Goal: Task Accomplishment & Management: Manage account settings

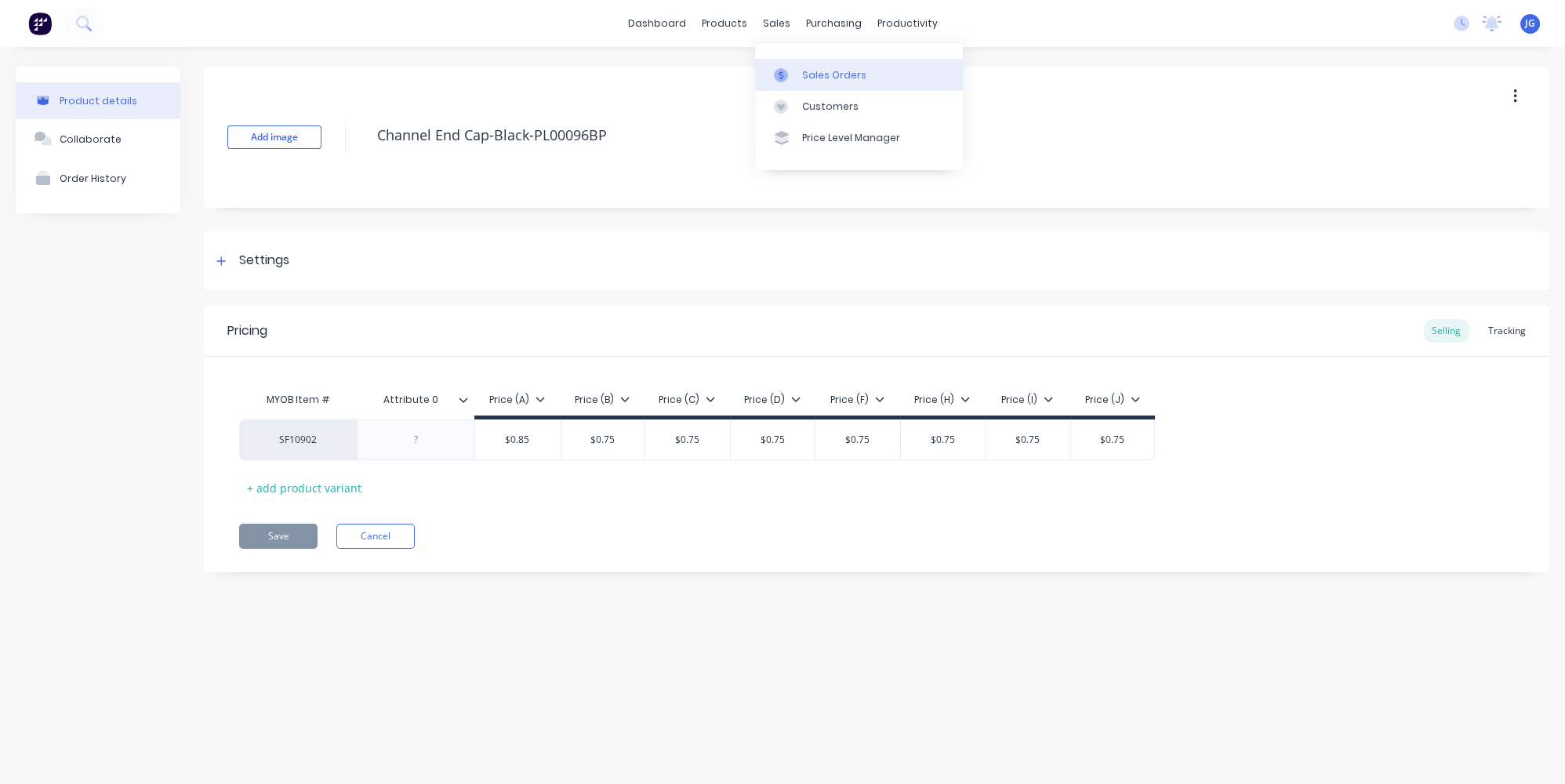
drag, startPoint x: 797, startPoint y: 71, endPoint x: 782, endPoint y: 69, distance: 15.1
click at [797, 71] on link "Sales Orders" at bounding box center [859, 74] width 208 height 32
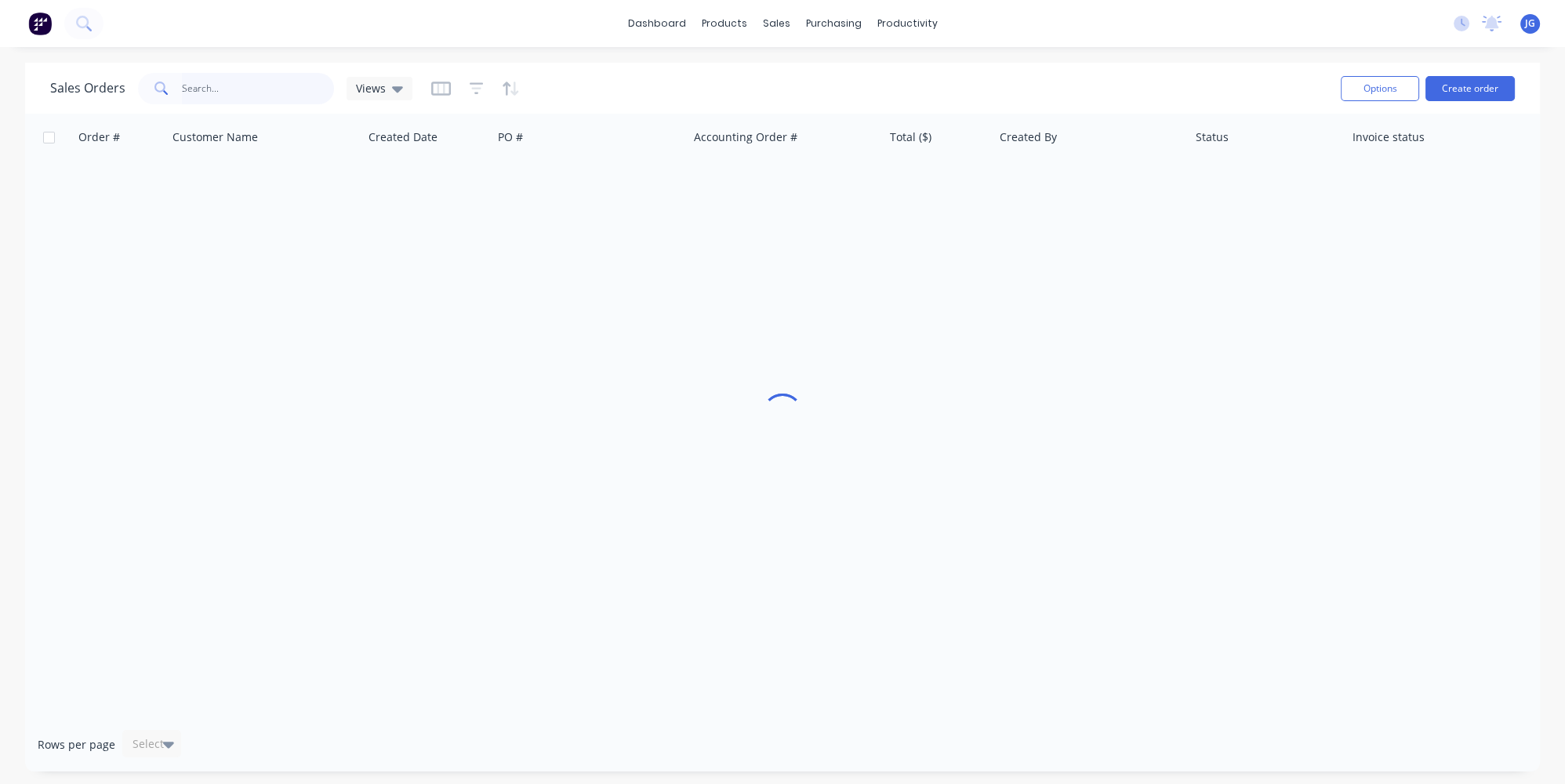
click at [208, 96] on input "text" at bounding box center [258, 88] width 153 height 32
type input "0"
type input "4"
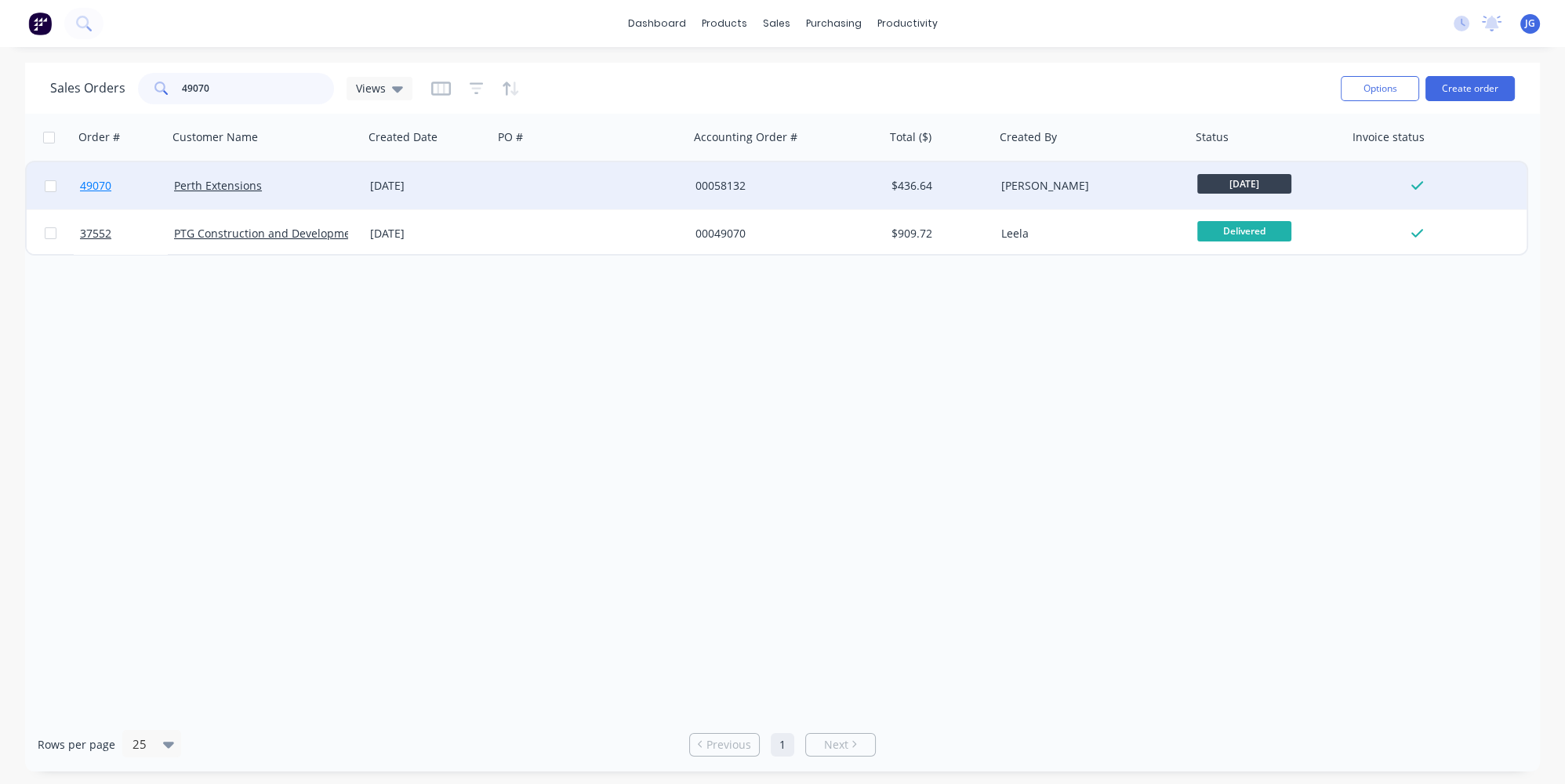
type input "49070"
click at [145, 187] on link "49070" at bounding box center [127, 186] width 94 height 47
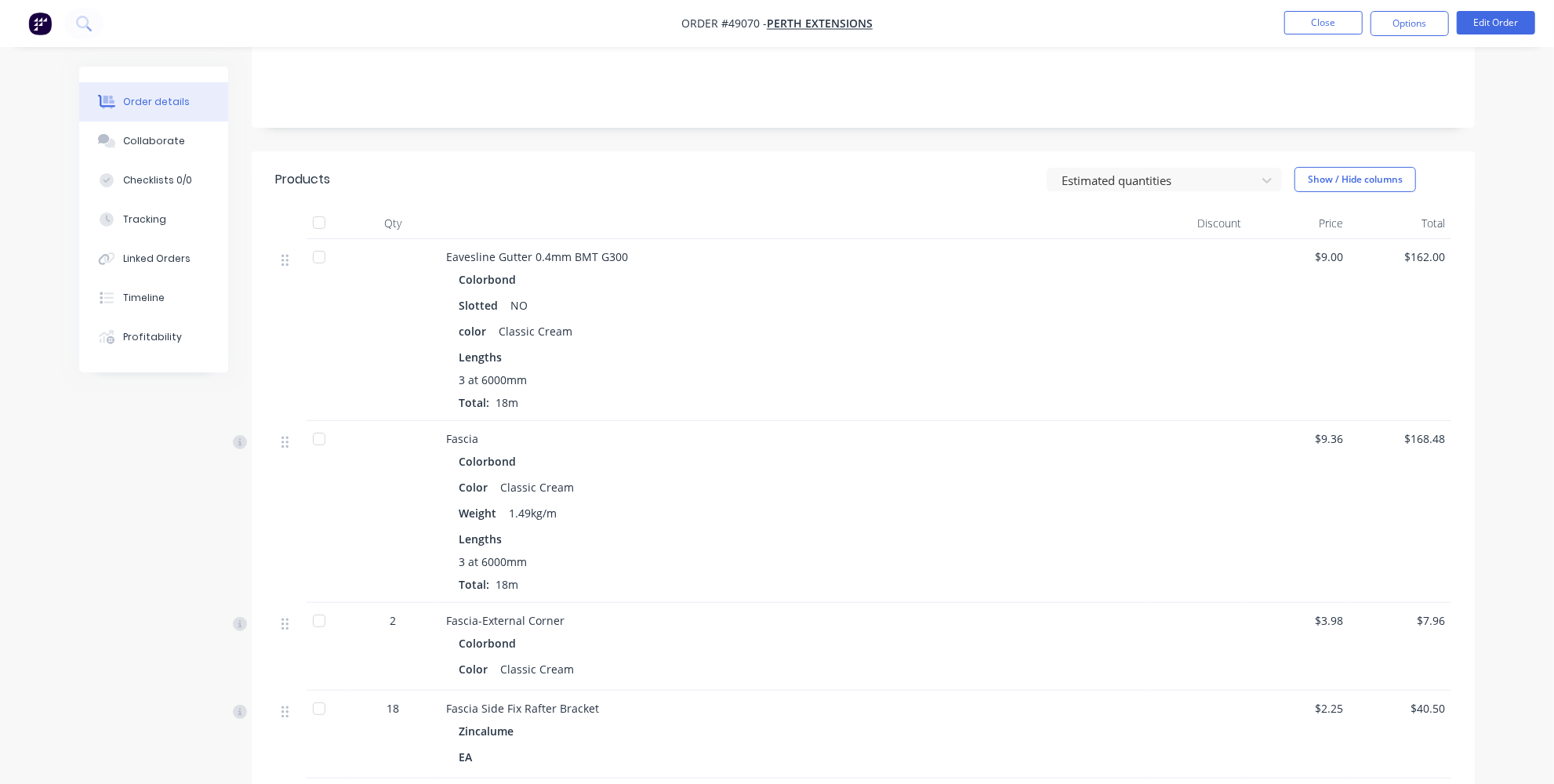
scroll to position [71, 0]
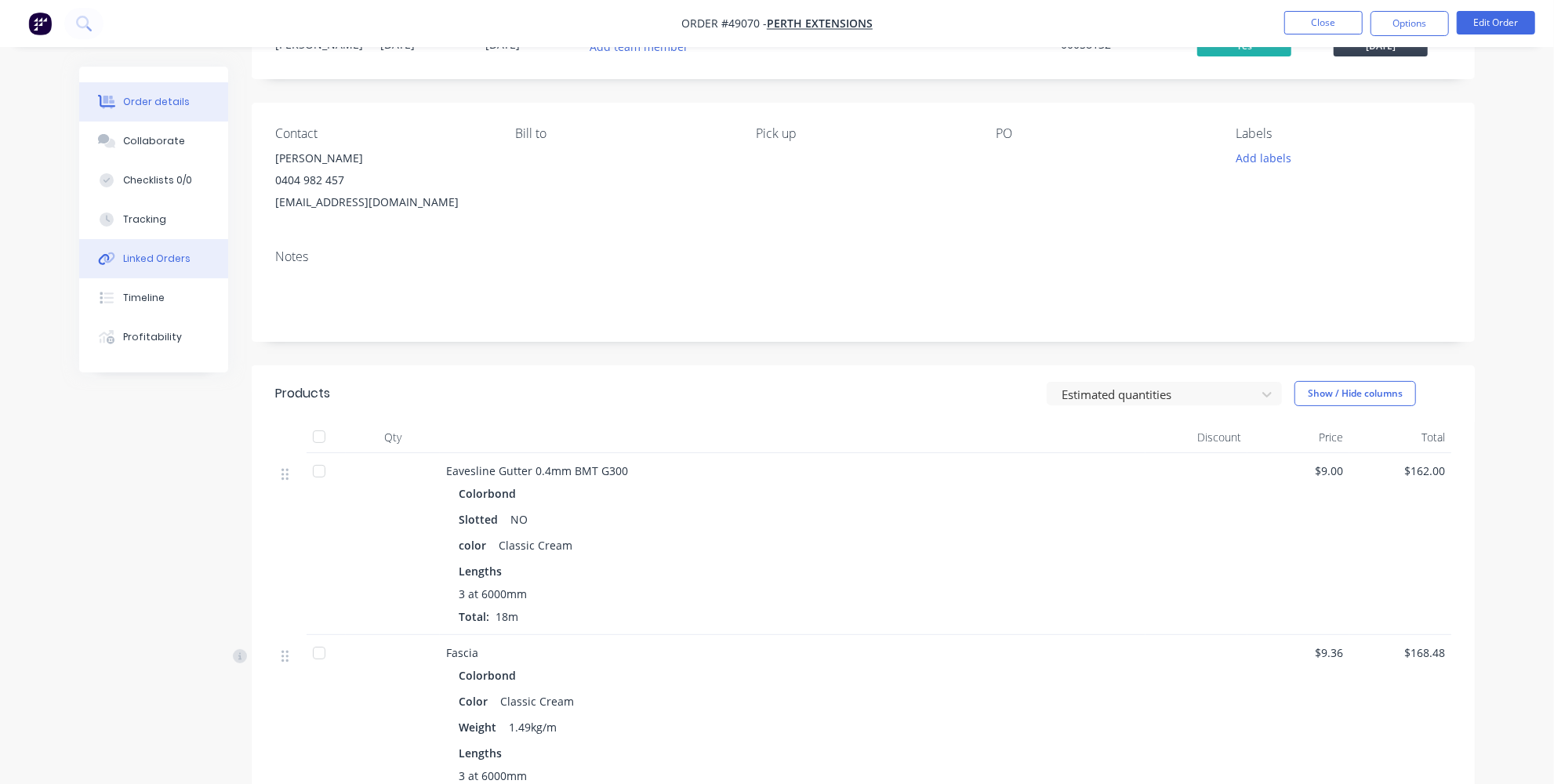
click at [140, 264] on div "Linked Orders" at bounding box center [157, 258] width 68 height 15
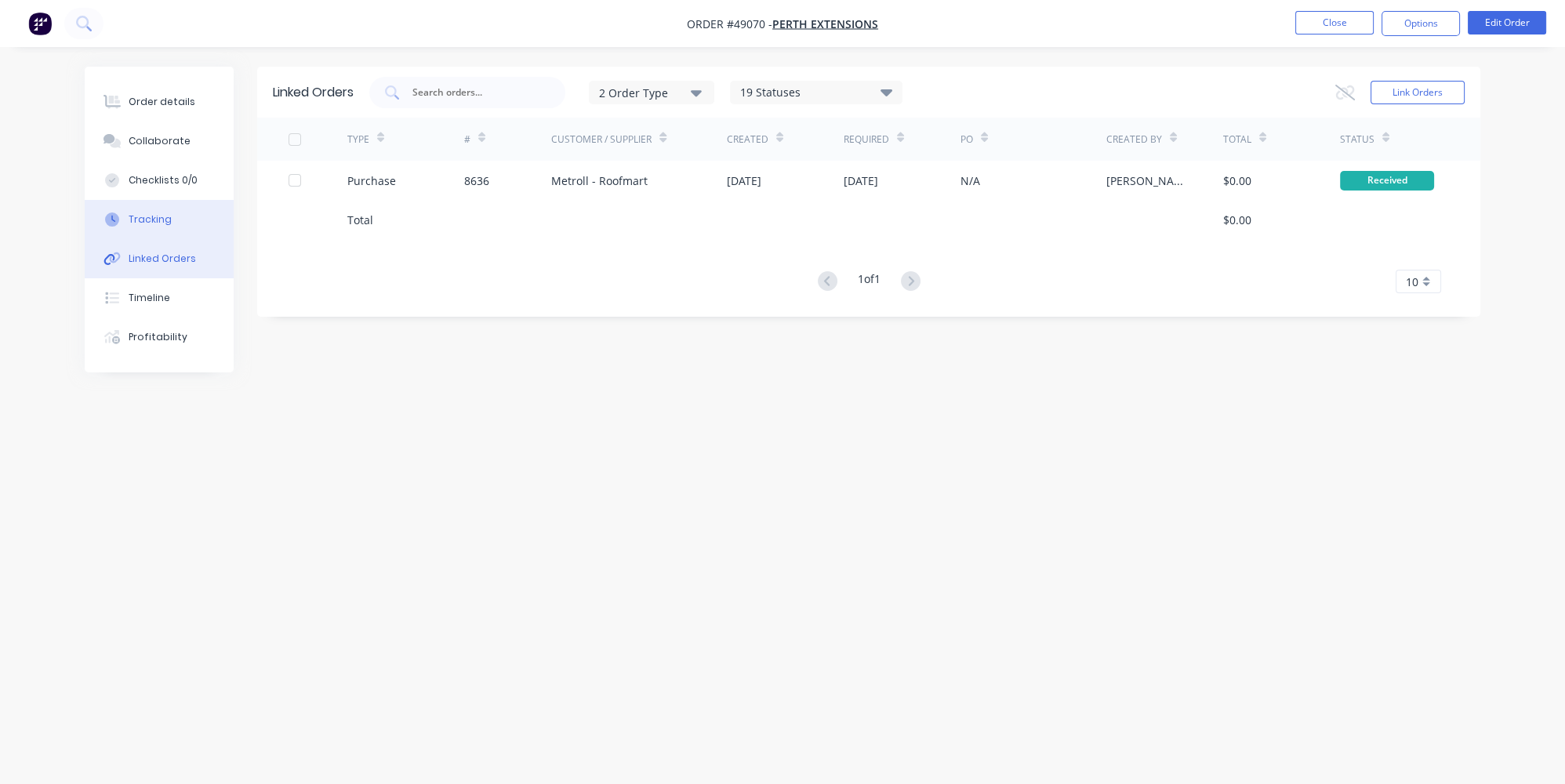
click at [156, 203] on button "Tracking" at bounding box center [159, 220] width 149 height 39
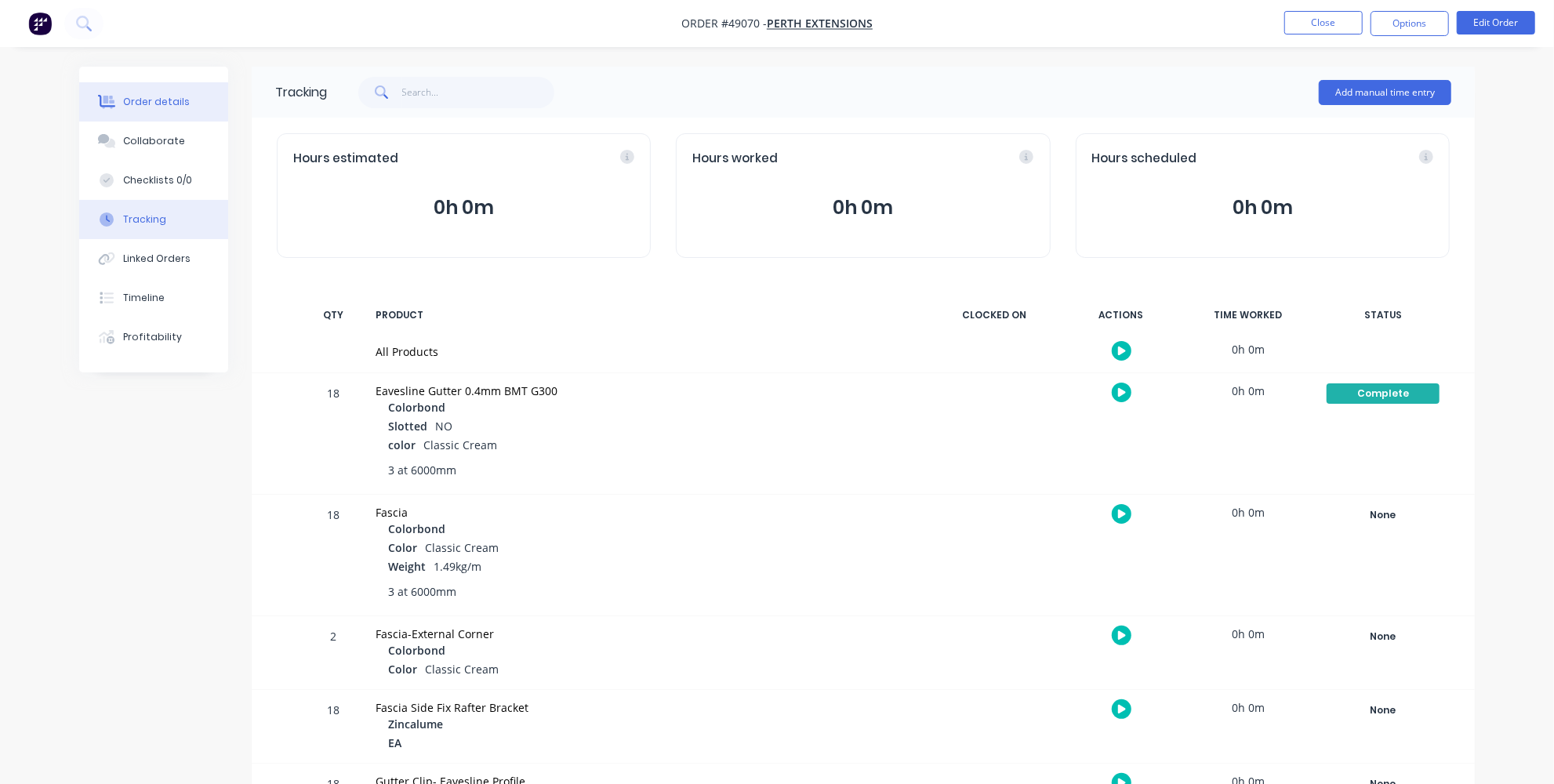
click at [134, 105] on div "Order details" at bounding box center [157, 102] width 67 height 15
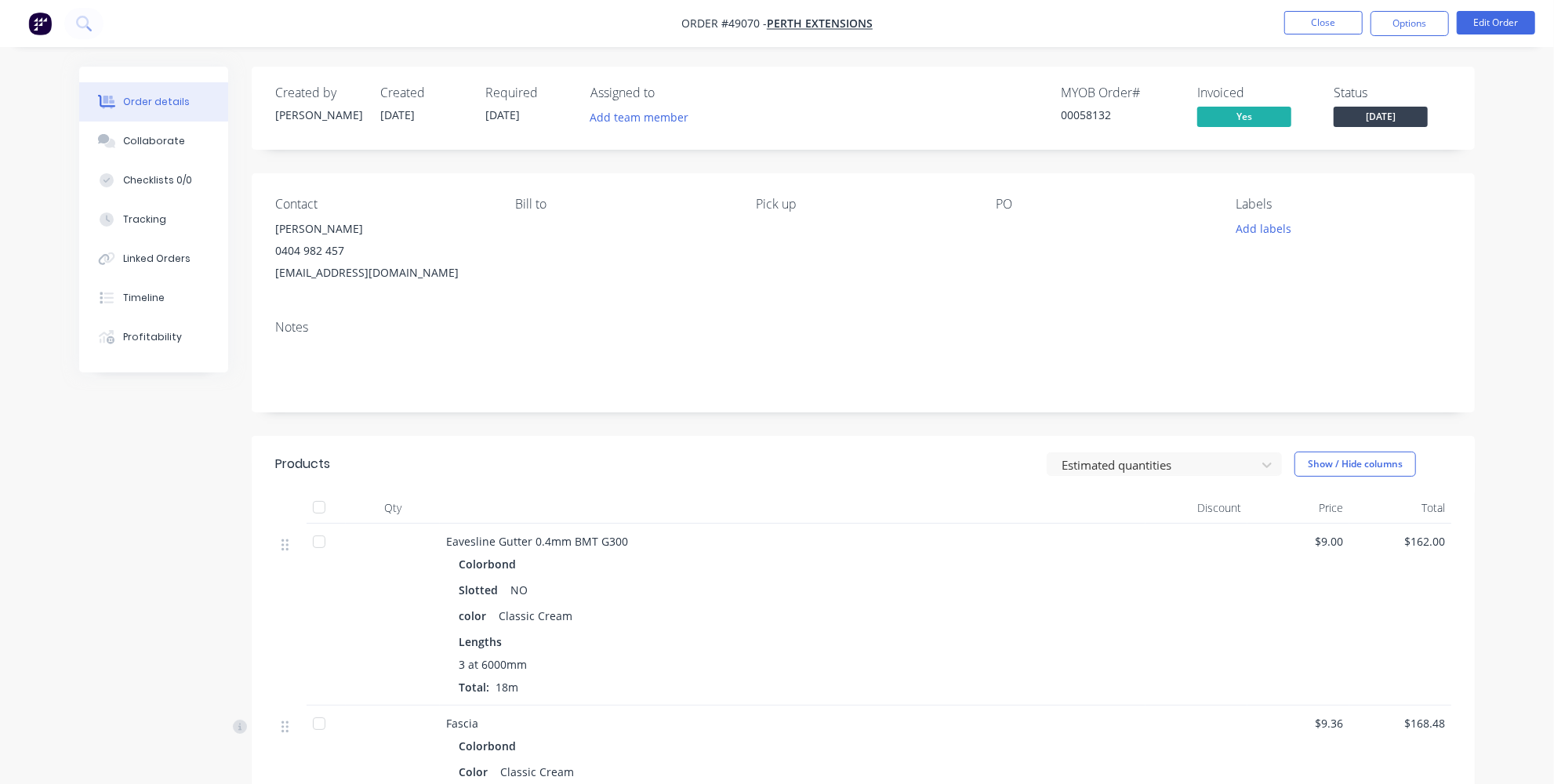
click at [224, 447] on div "Created by [PERSON_NAME] Created [DATE] Required [DATE] Assigned to Add team me…" at bounding box center [777, 719] width 1396 height 1306
click at [1431, 22] on button "Options" at bounding box center [1410, 23] width 79 height 25
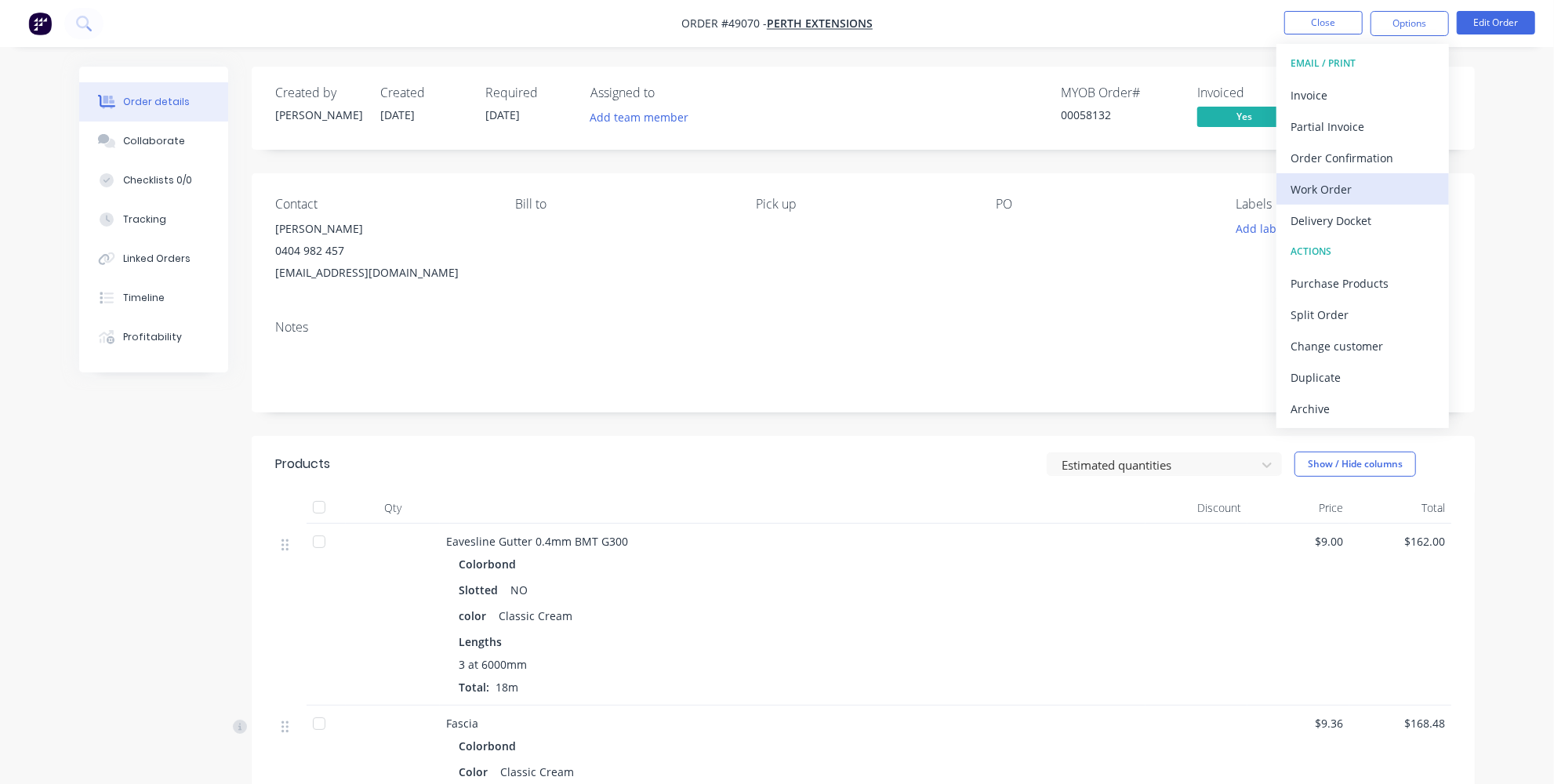
click at [1350, 193] on div "Work Order" at bounding box center [1362, 189] width 145 height 23
click at [1332, 184] on div "Custom" at bounding box center [1362, 189] width 145 height 23
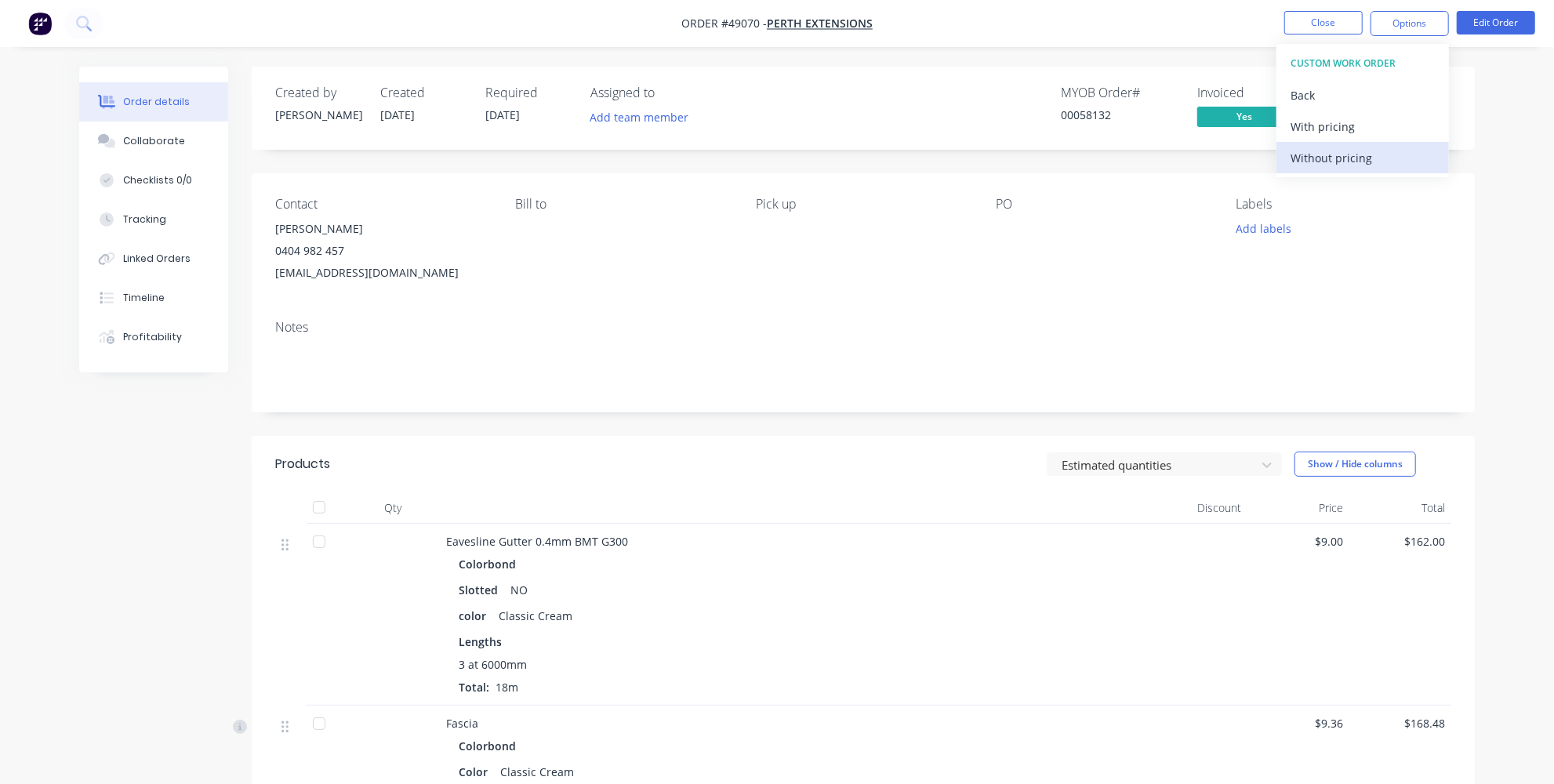
click at [1333, 155] on div "Without pricing" at bounding box center [1362, 157] width 145 height 23
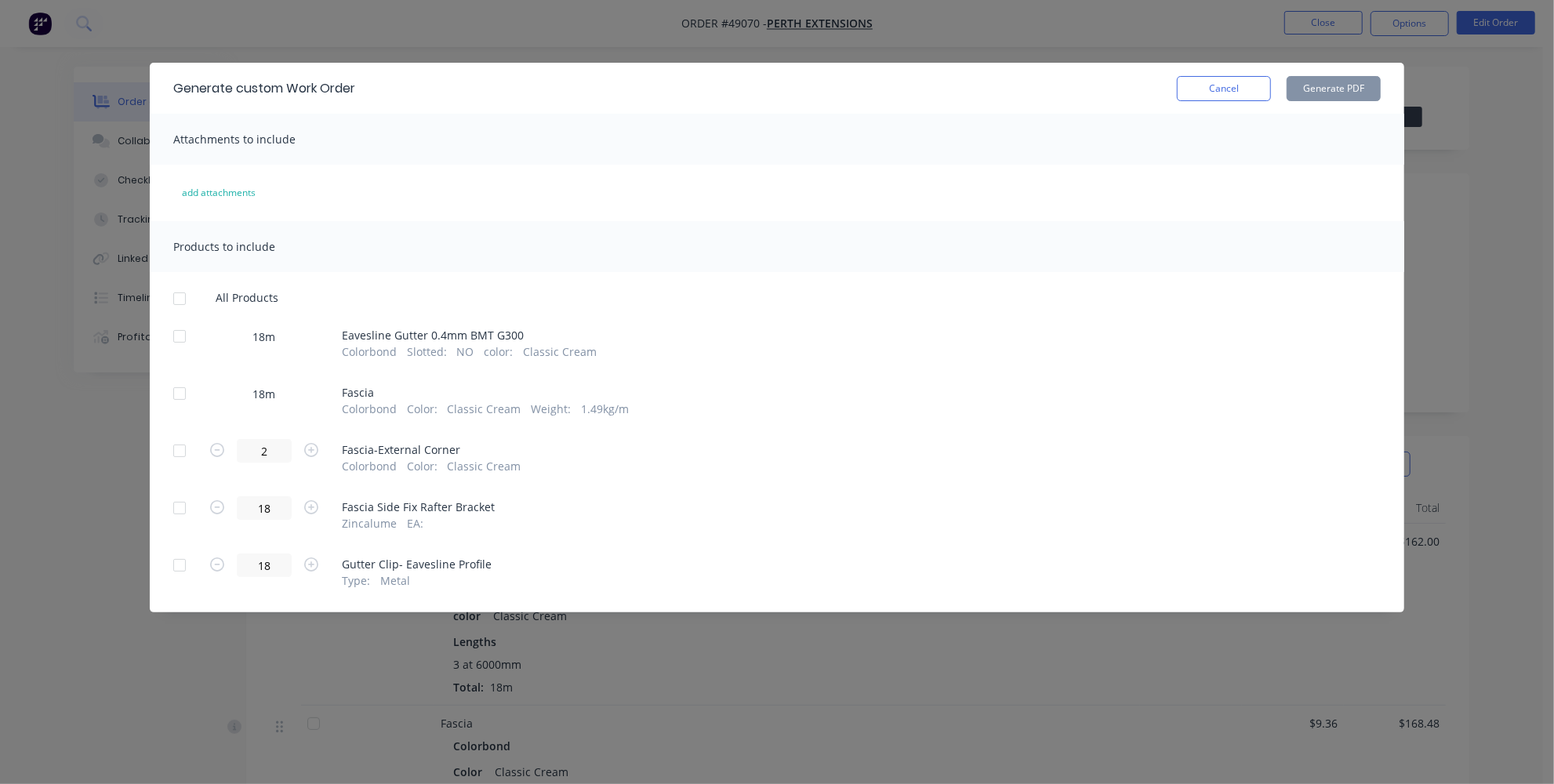
click at [174, 396] on div at bounding box center [180, 393] width 32 height 32
click at [1213, 92] on button "Cancel" at bounding box center [1224, 88] width 94 height 25
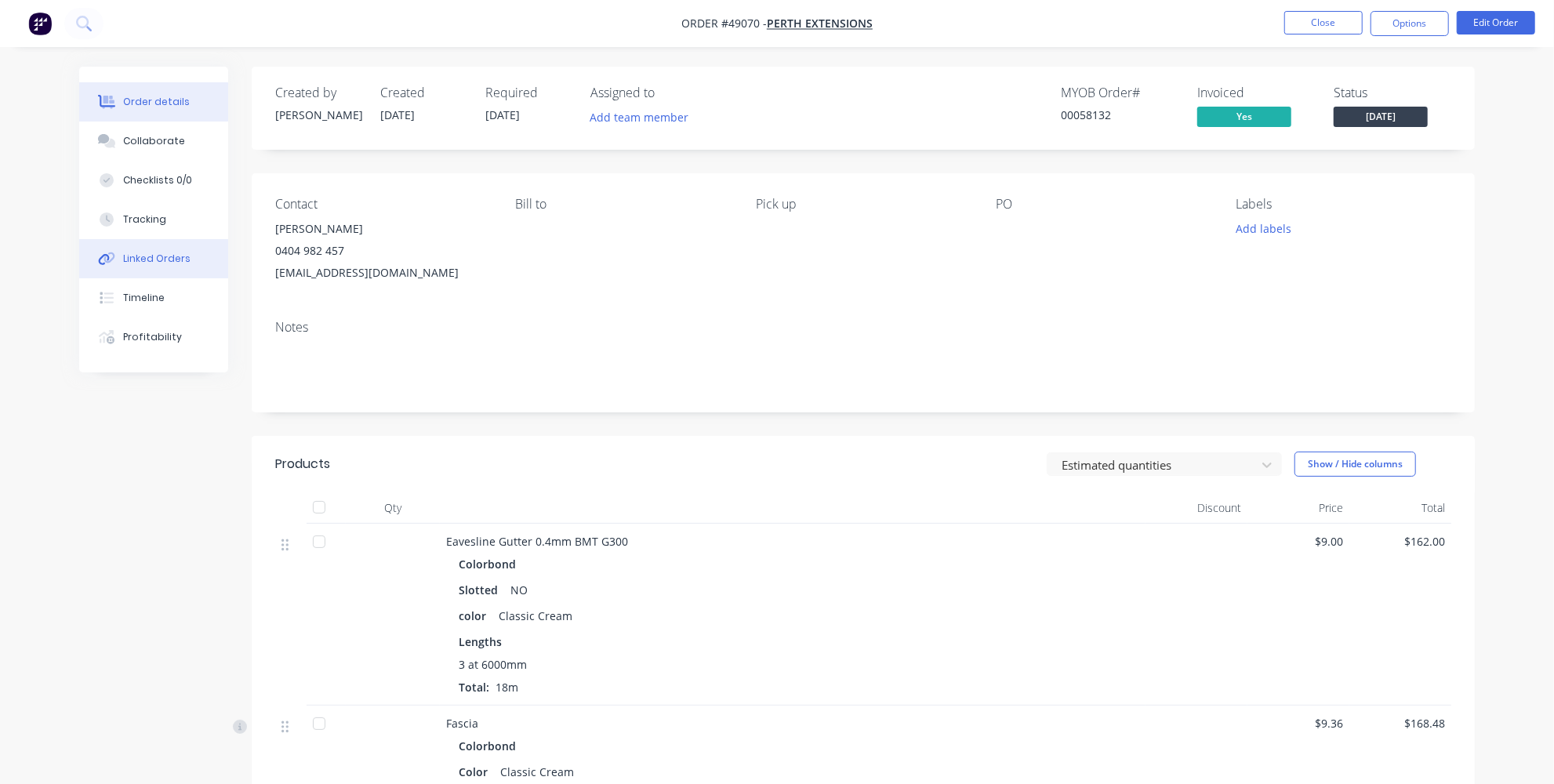
click at [151, 256] on div "Linked Orders" at bounding box center [157, 258] width 68 height 15
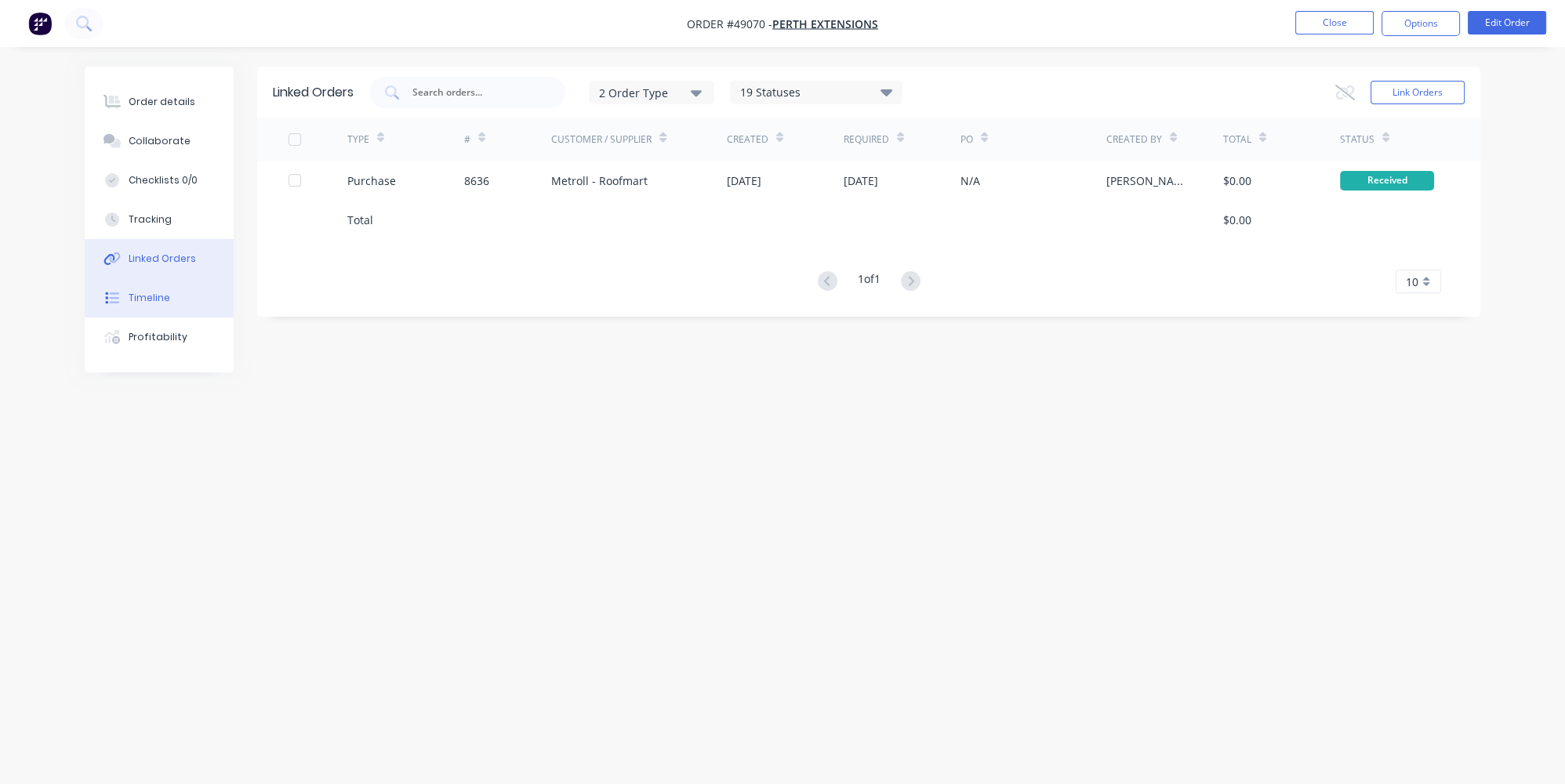
click at [159, 293] on div "Timeline" at bounding box center [149, 298] width 42 height 15
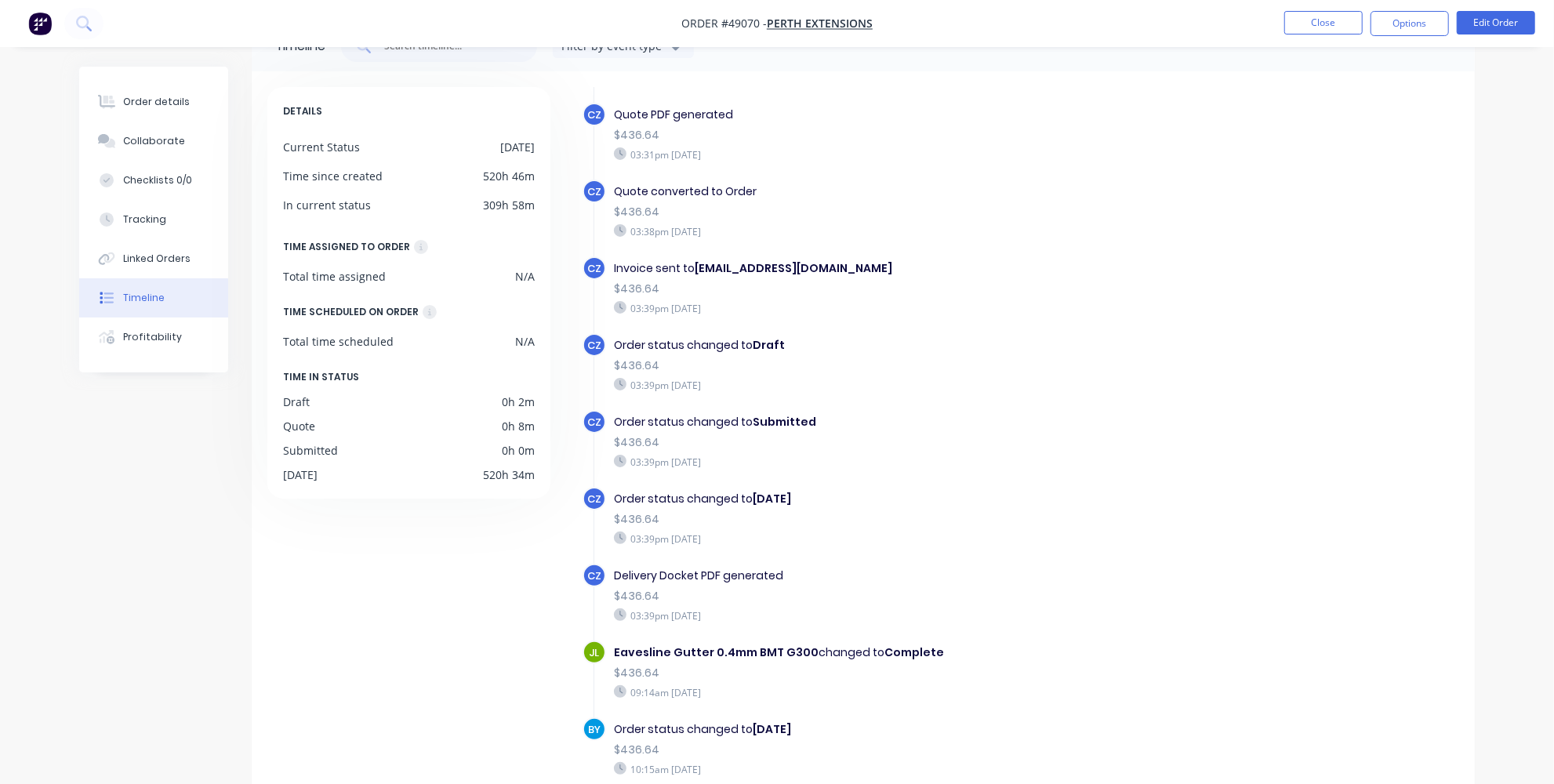
scroll to position [118, 0]
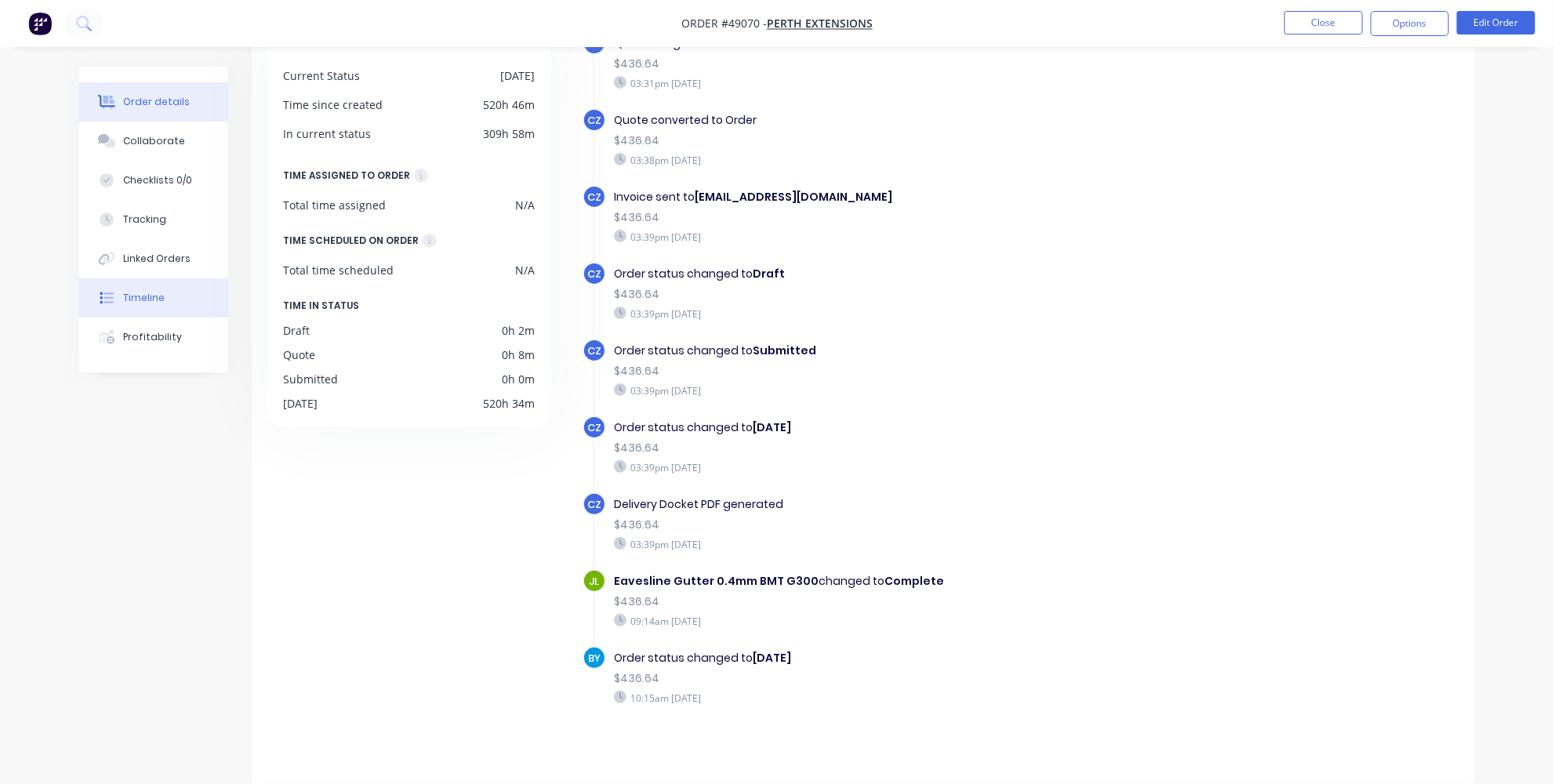
click at [167, 90] on button "Order details" at bounding box center [154, 102] width 149 height 39
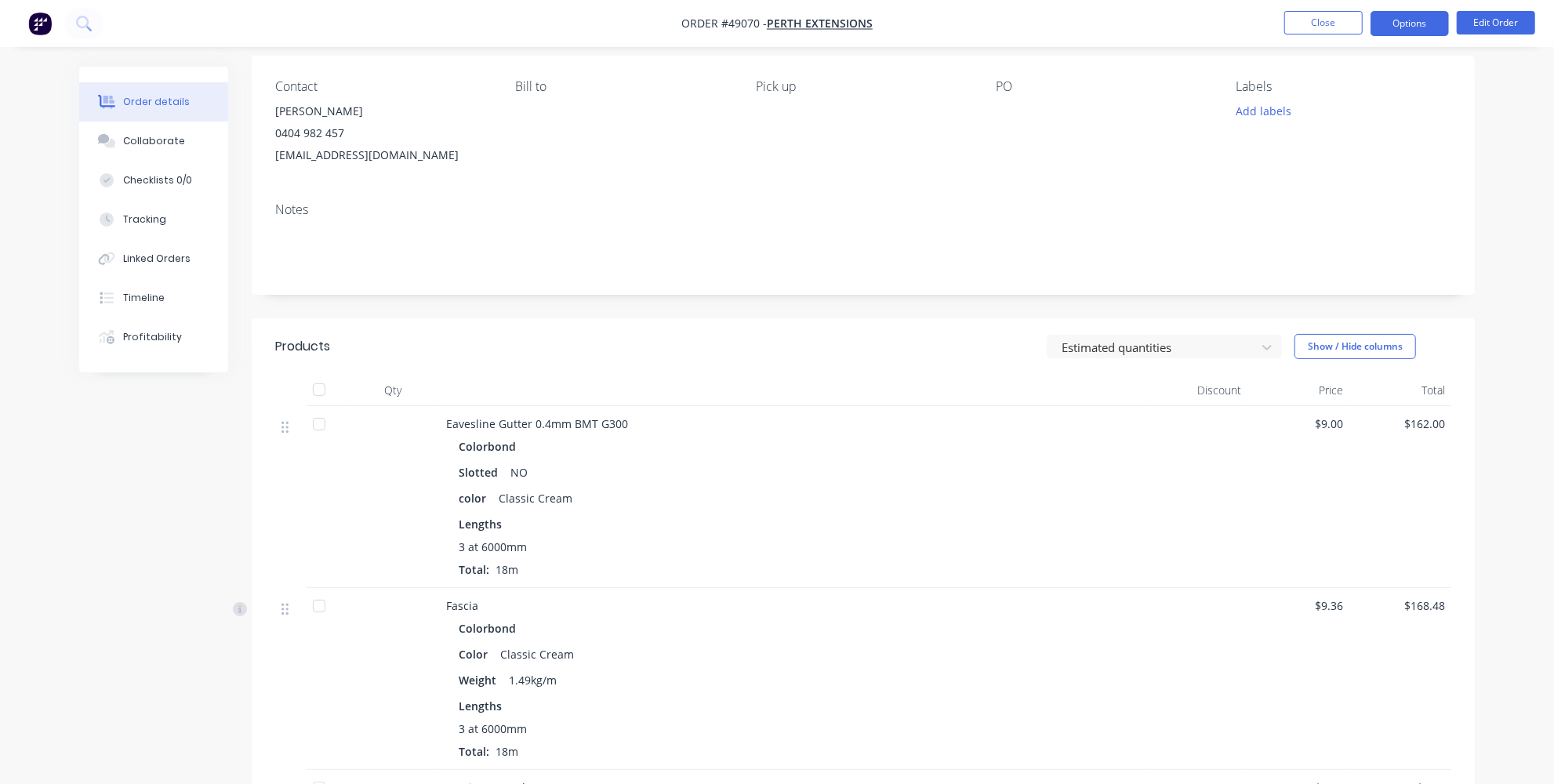
click at [1421, 23] on button "Options" at bounding box center [1410, 23] width 79 height 25
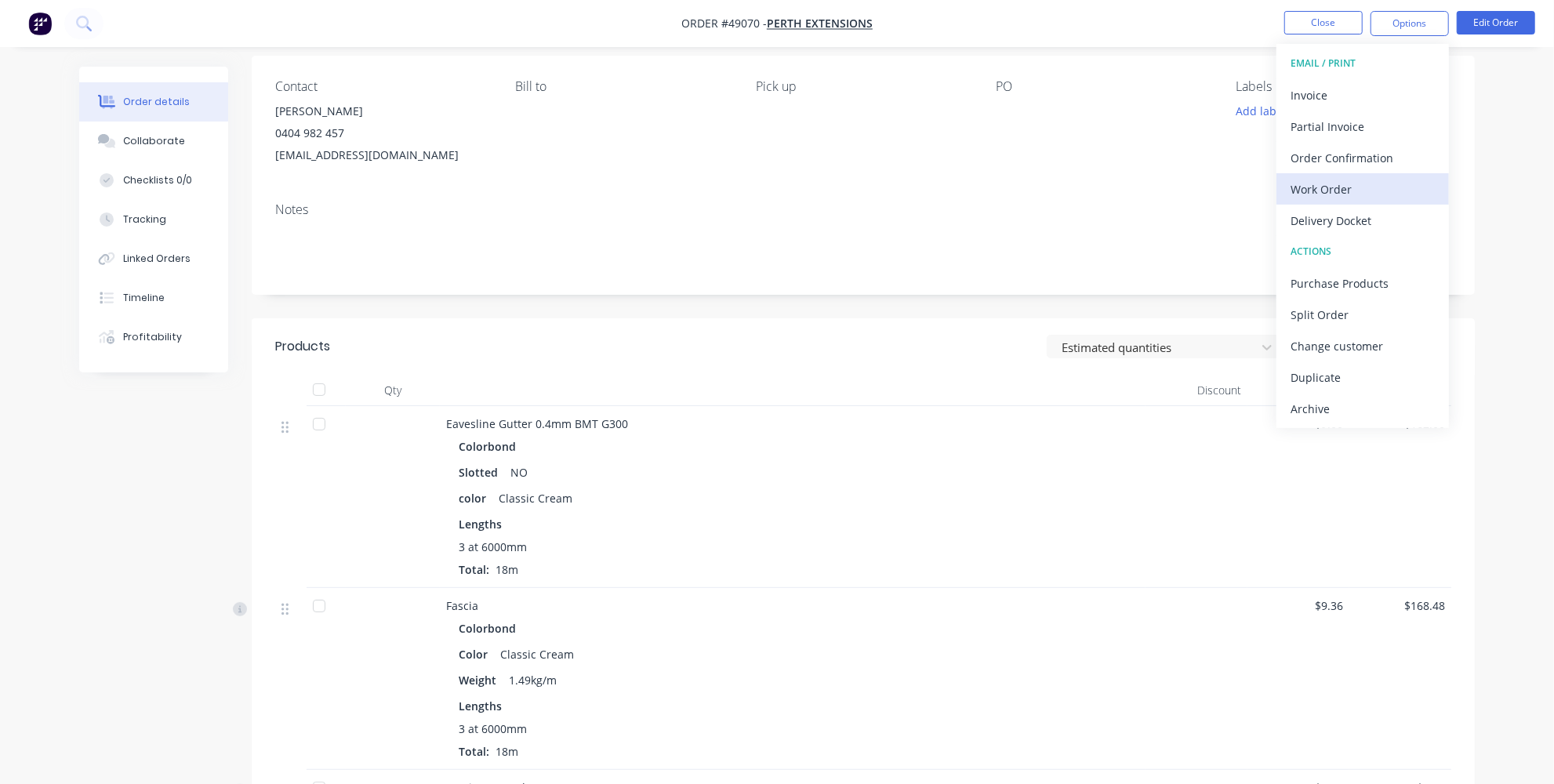
click at [1334, 202] on button "Work Order" at bounding box center [1363, 189] width 173 height 32
click at [1334, 198] on div "Custom" at bounding box center [1362, 189] width 145 height 23
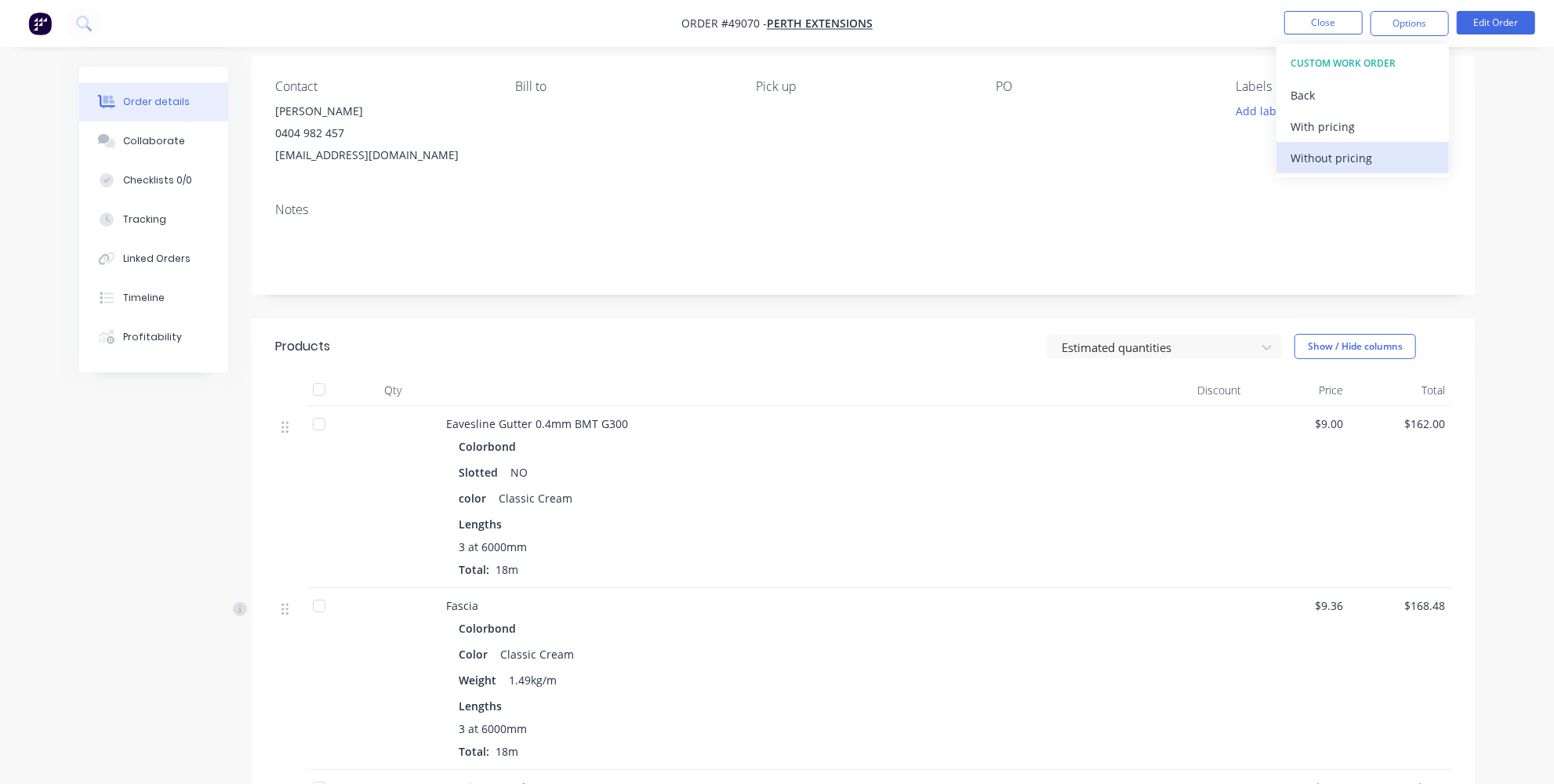
click at [1332, 168] on div "Without pricing" at bounding box center [1362, 157] width 145 height 23
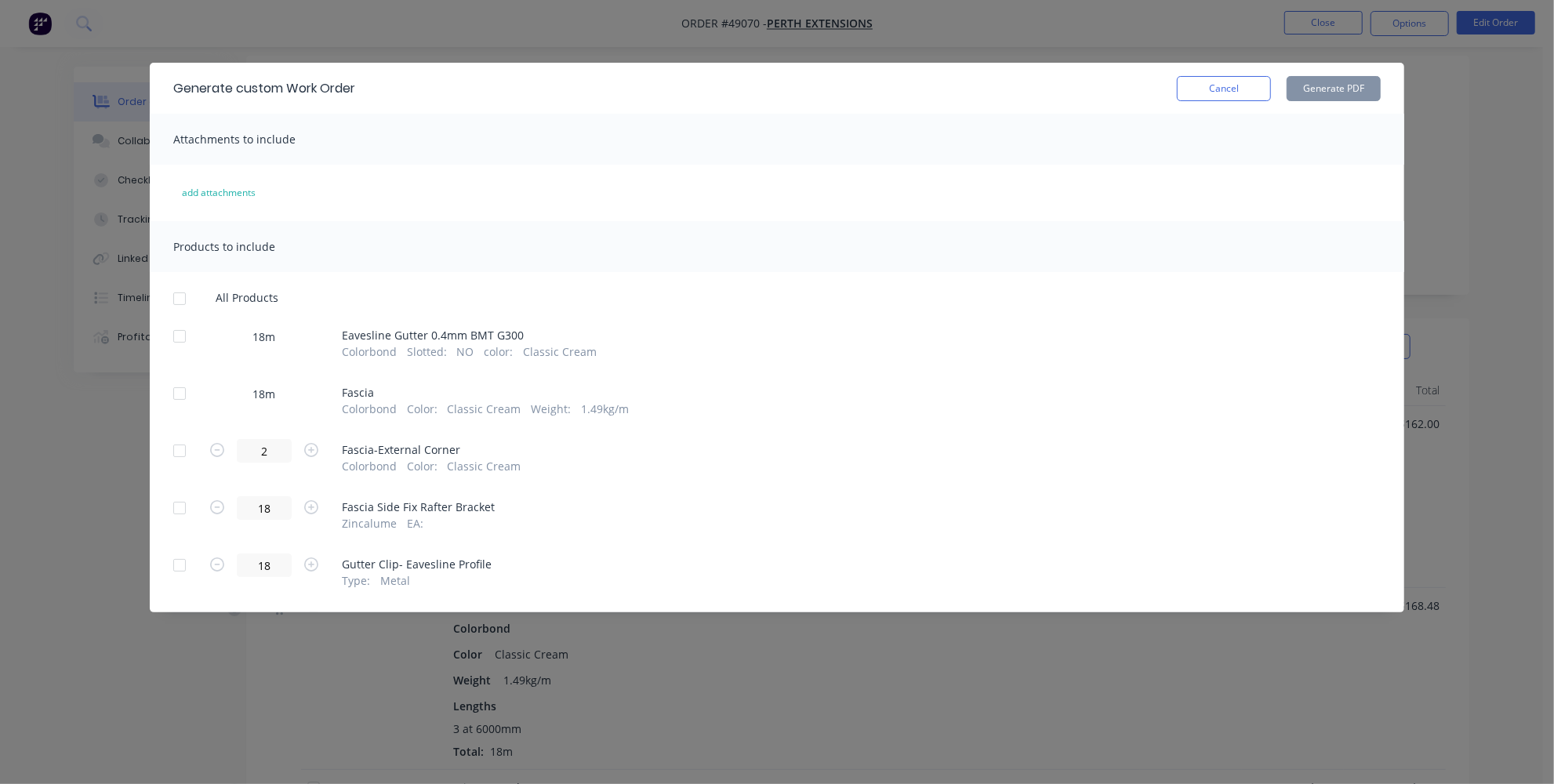
click at [184, 388] on div at bounding box center [180, 393] width 32 height 32
click at [1310, 85] on button "Generate PDF" at bounding box center [1334, 88] width 94 height 25
click at [1243, 89] on button "Cancel" at bounding box center [1224, 88] width 94 height 25
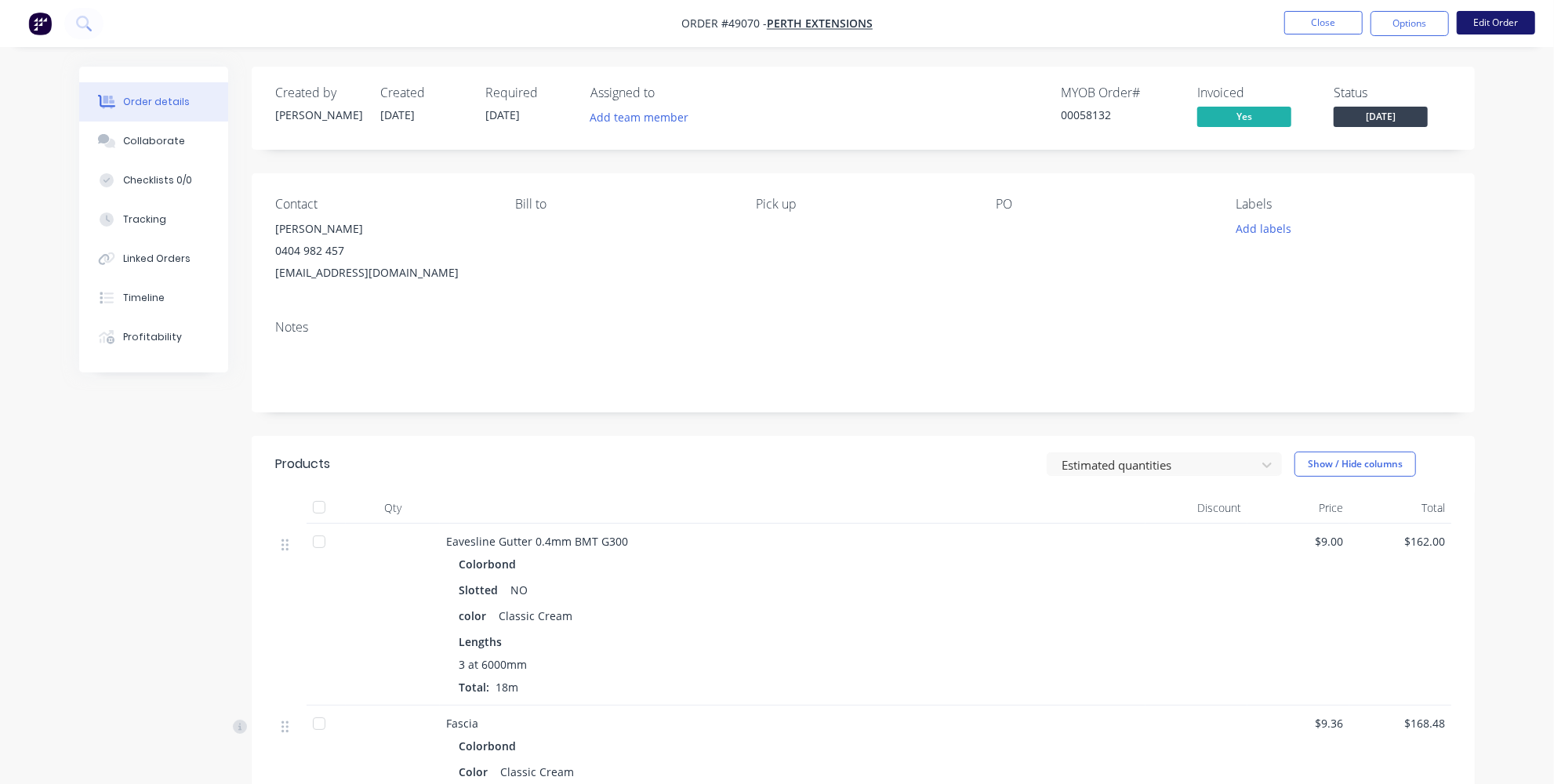
click at [1486, 27] on button "Edit Order" at bounding box center [1496, 23] width 79 height 24
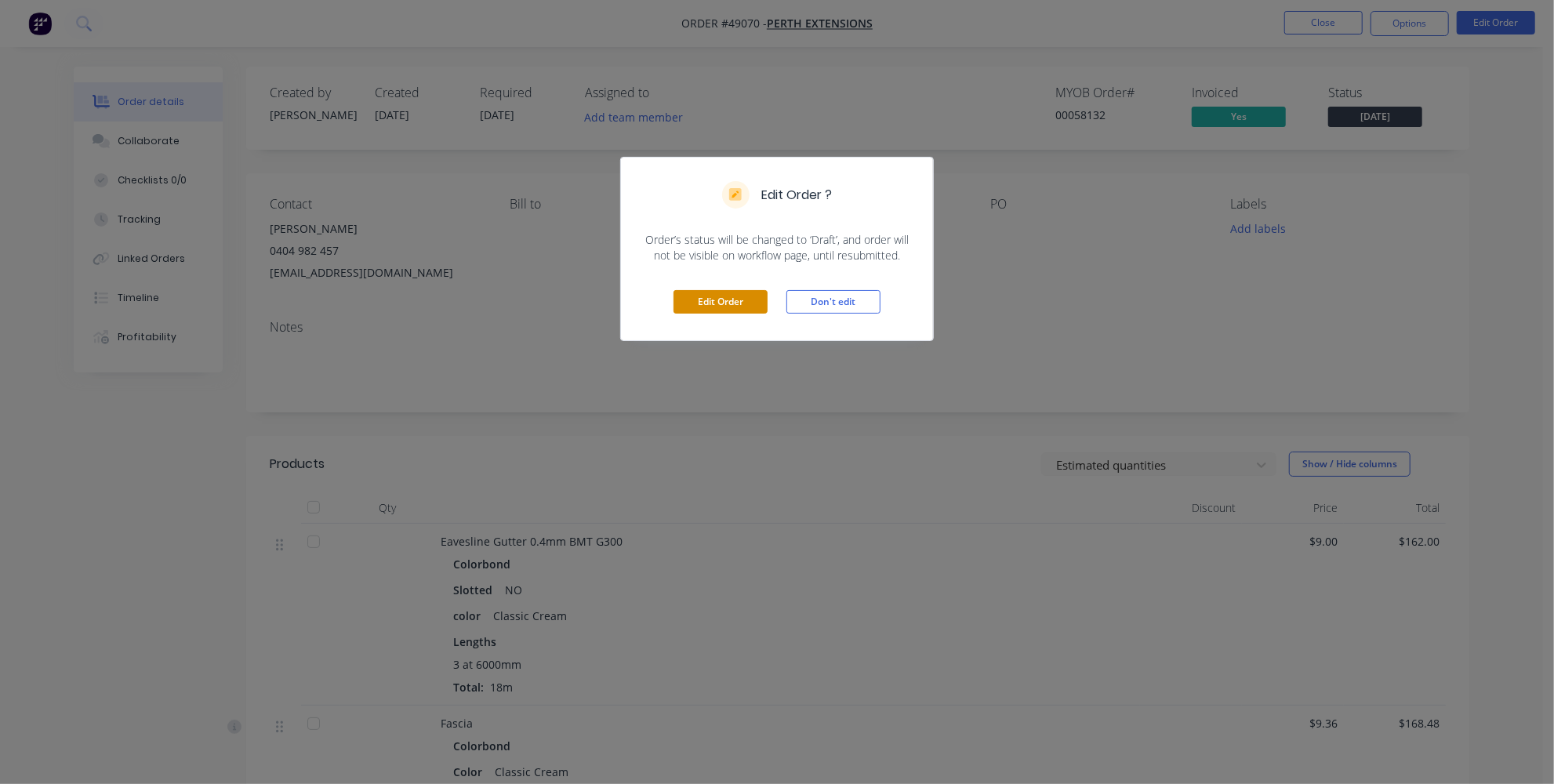
click at [721, 306] on button "Edit Order" at bounding box center [721, 302] width 94 height 24
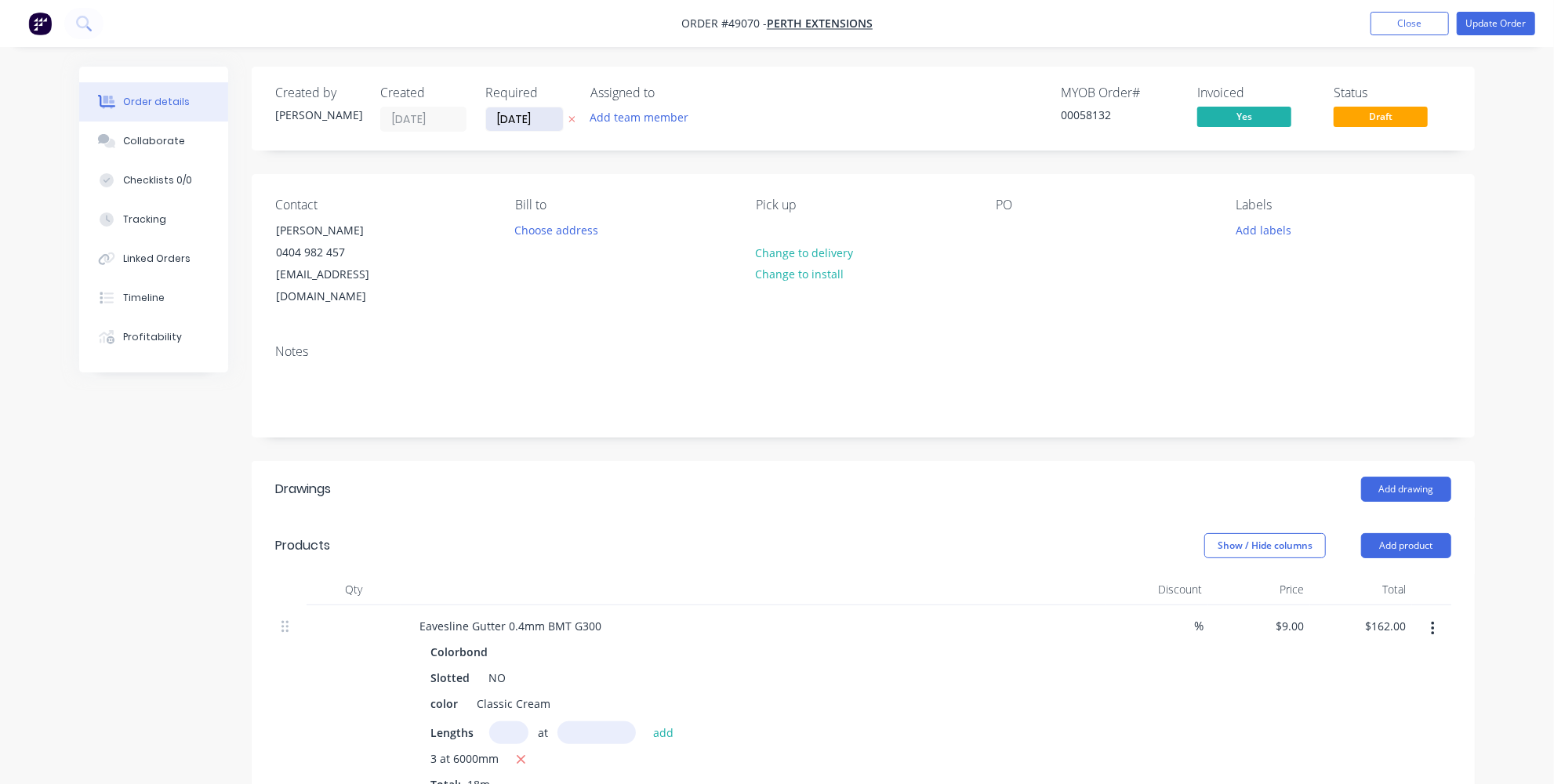
click at [514, 122] on input "[DATE]" at bounding box center [524, 120] width 77 height 24
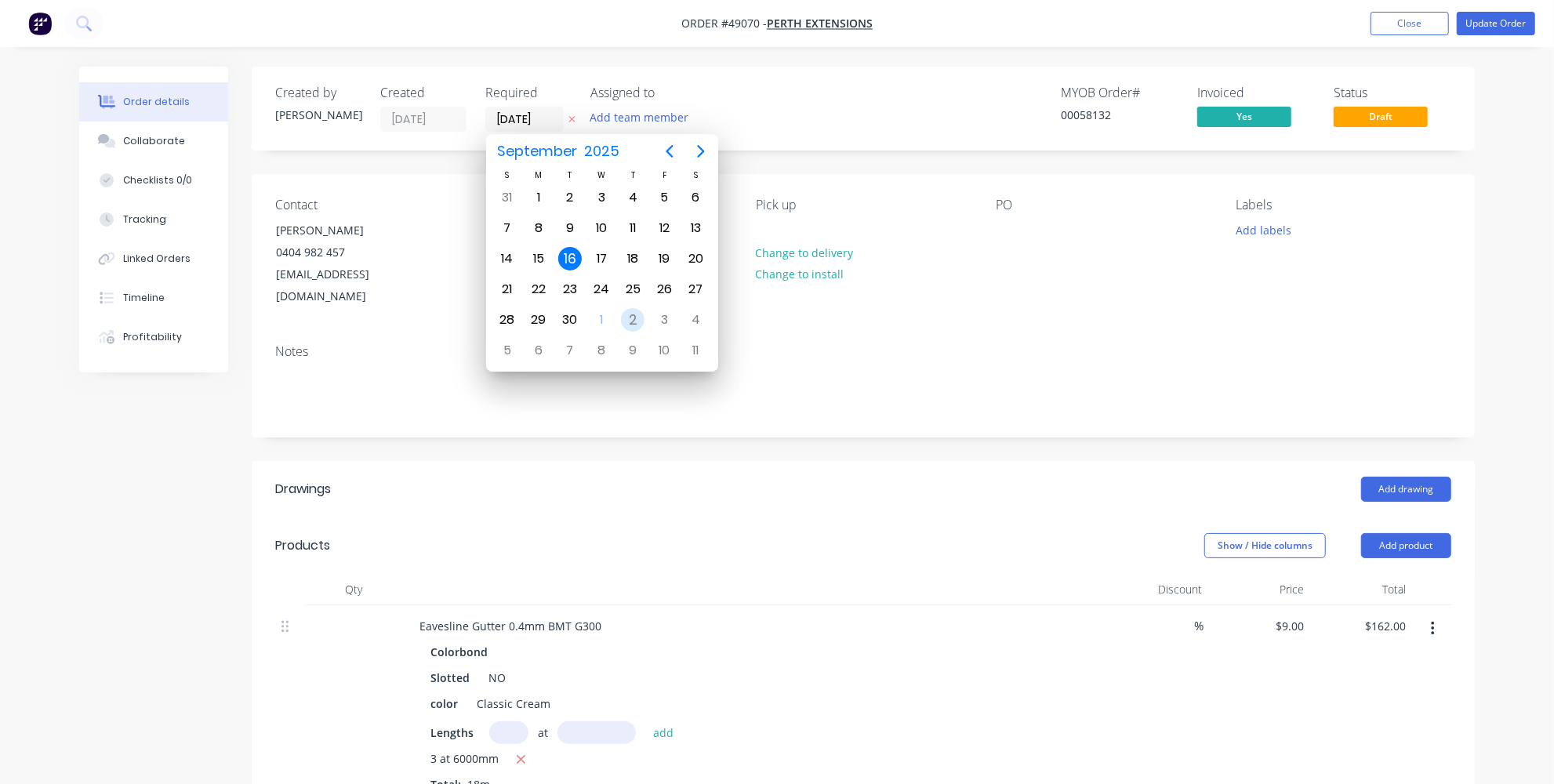
click at [629, 308] on div "2" at bounding box center [633, 320] width 24 height 24
type input "[DATE]"
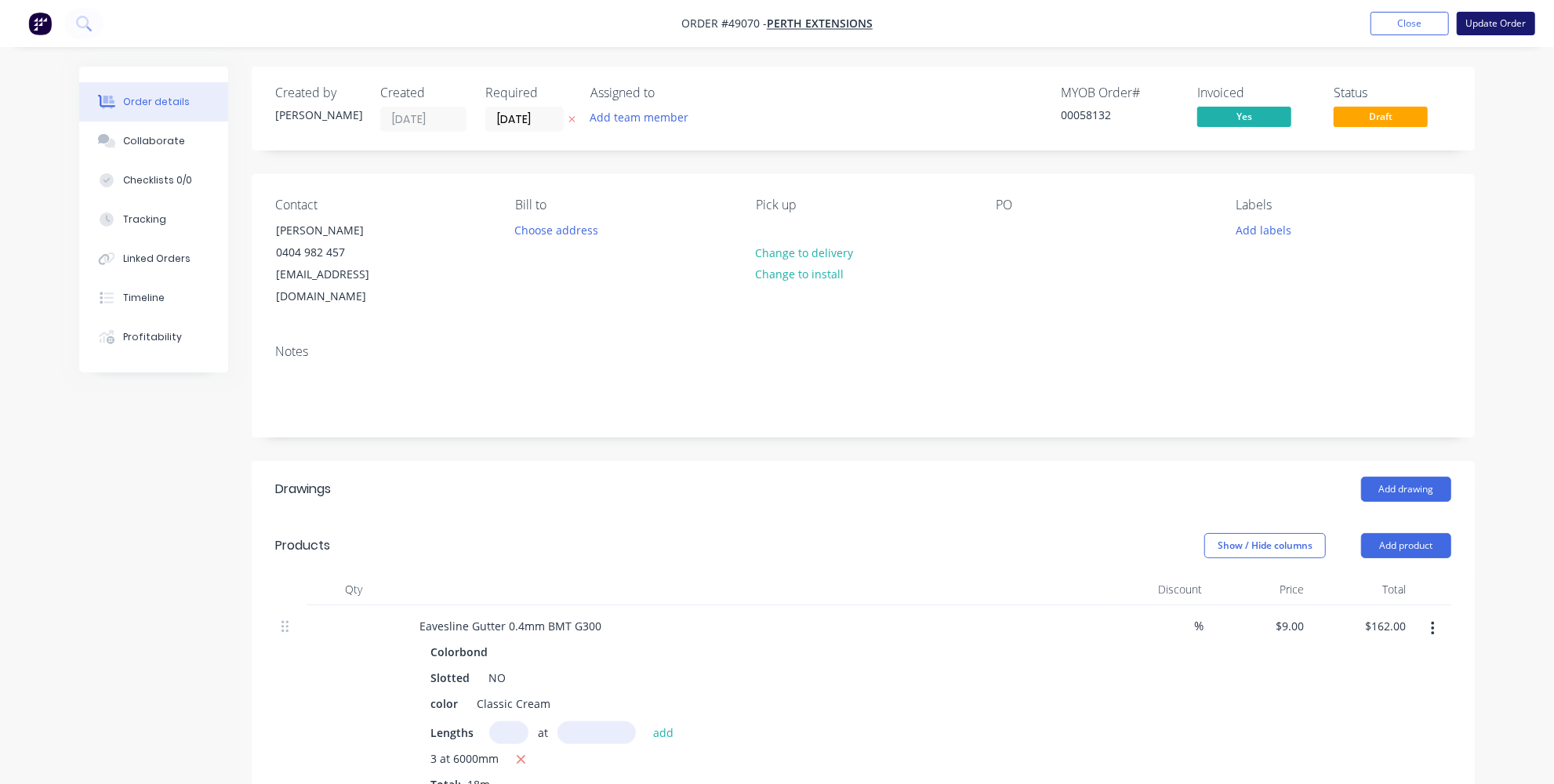
click at [1495, 33] on button "Update Order" at bounding box center [1496, 24] width 79 height 24
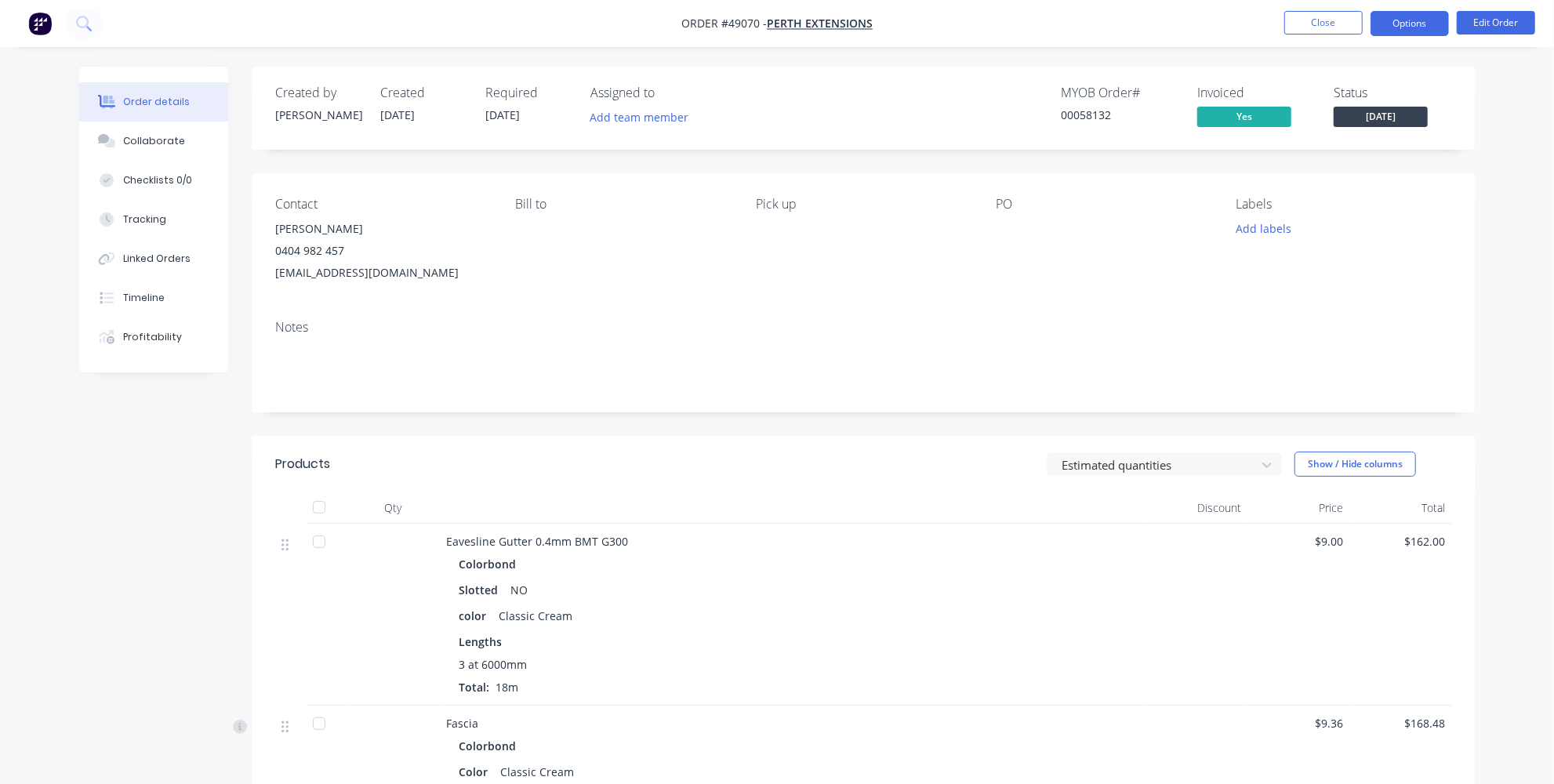
click at [1384, 31] on button "Options" at bounding box center [1410, 23] width 79 height 25
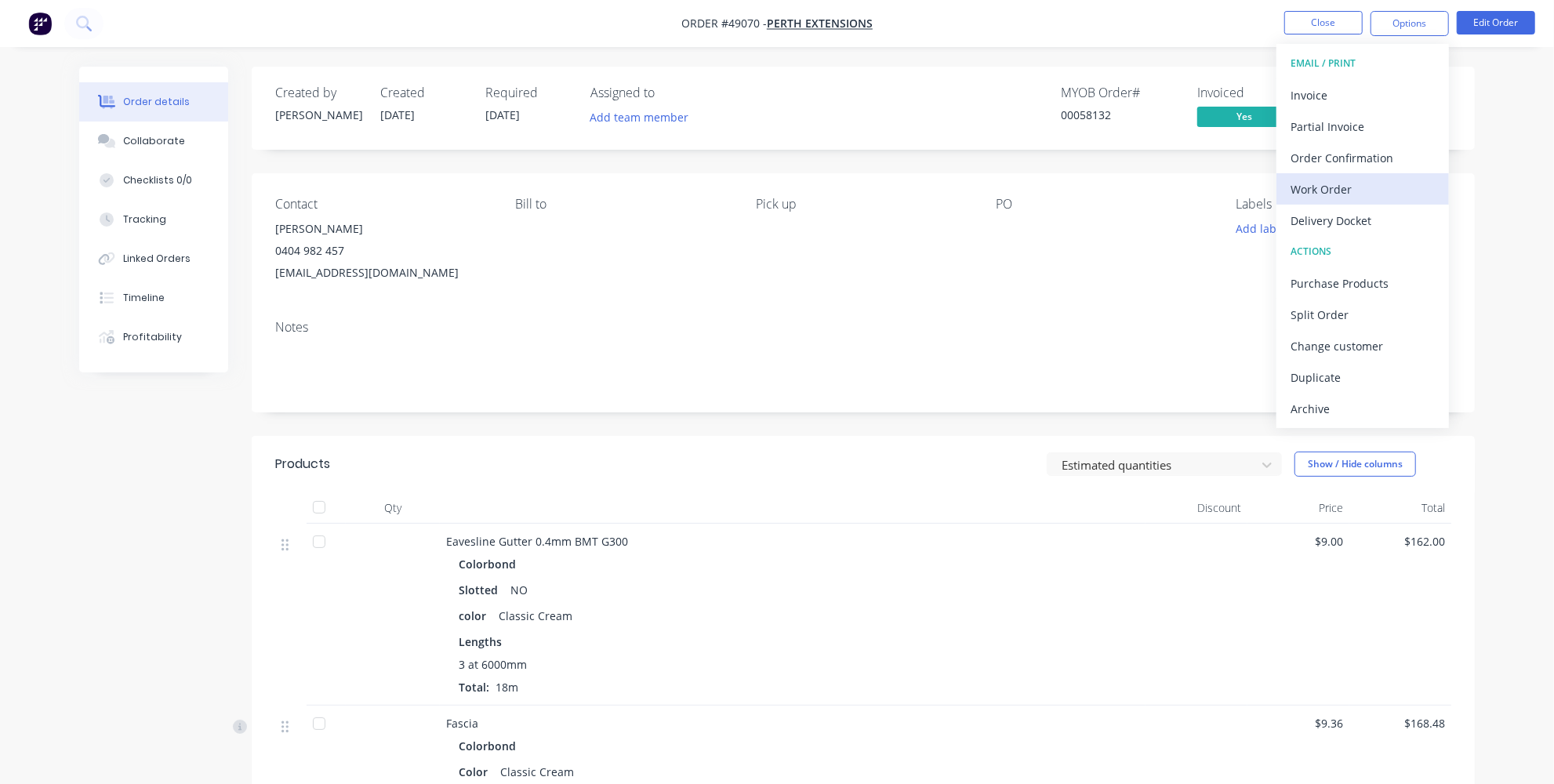
click at [1324, 189] on div "Work Order" at bounding box center [1362, 189] width 145 height 23
click at [1314, 183] on div "Custom" at bounding box center [1362, 189] width 145 height 23
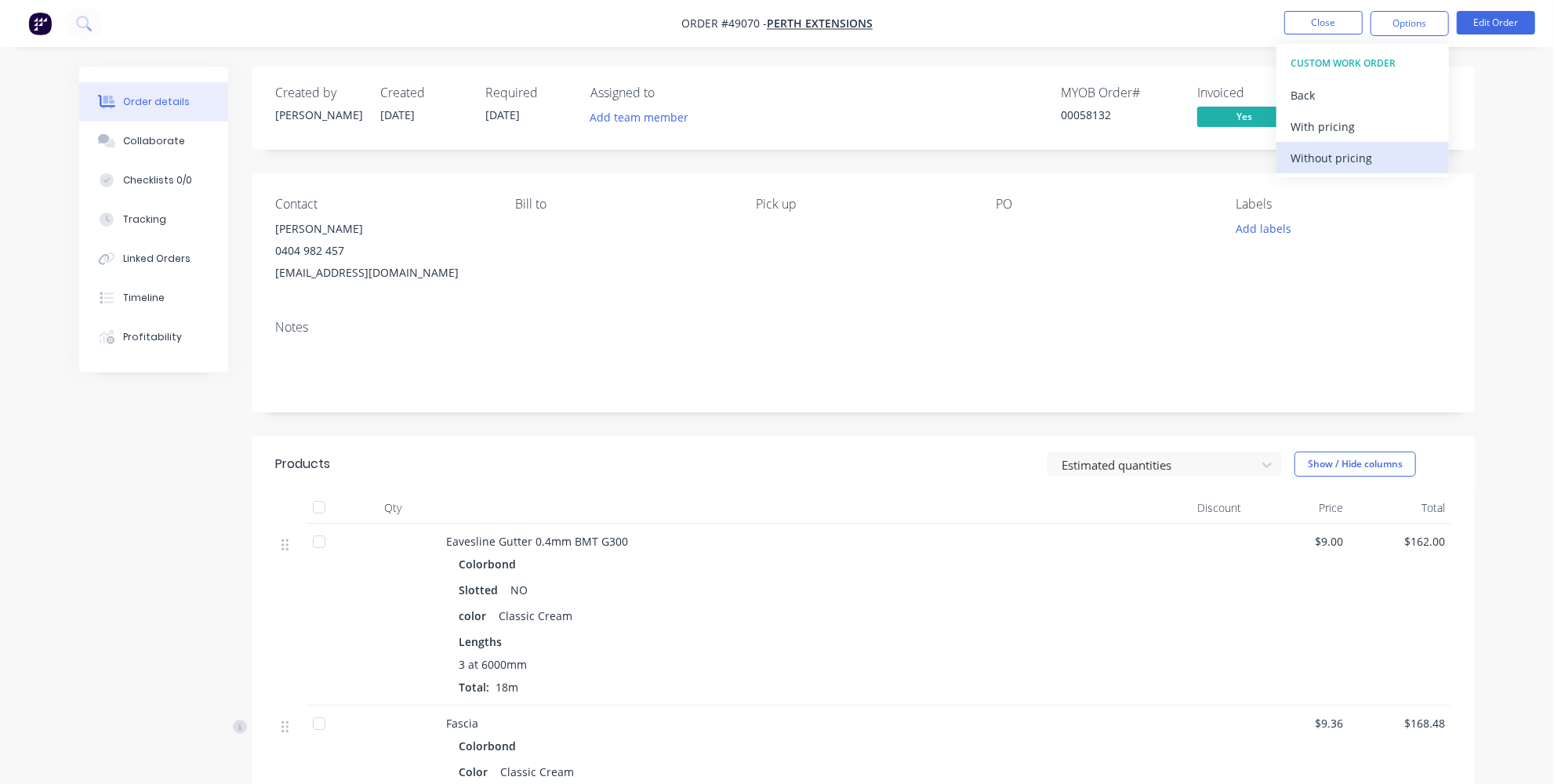
click at [1315, 165] on div "Without pricing" at bounding box center [1362, 157] width 145 height 23
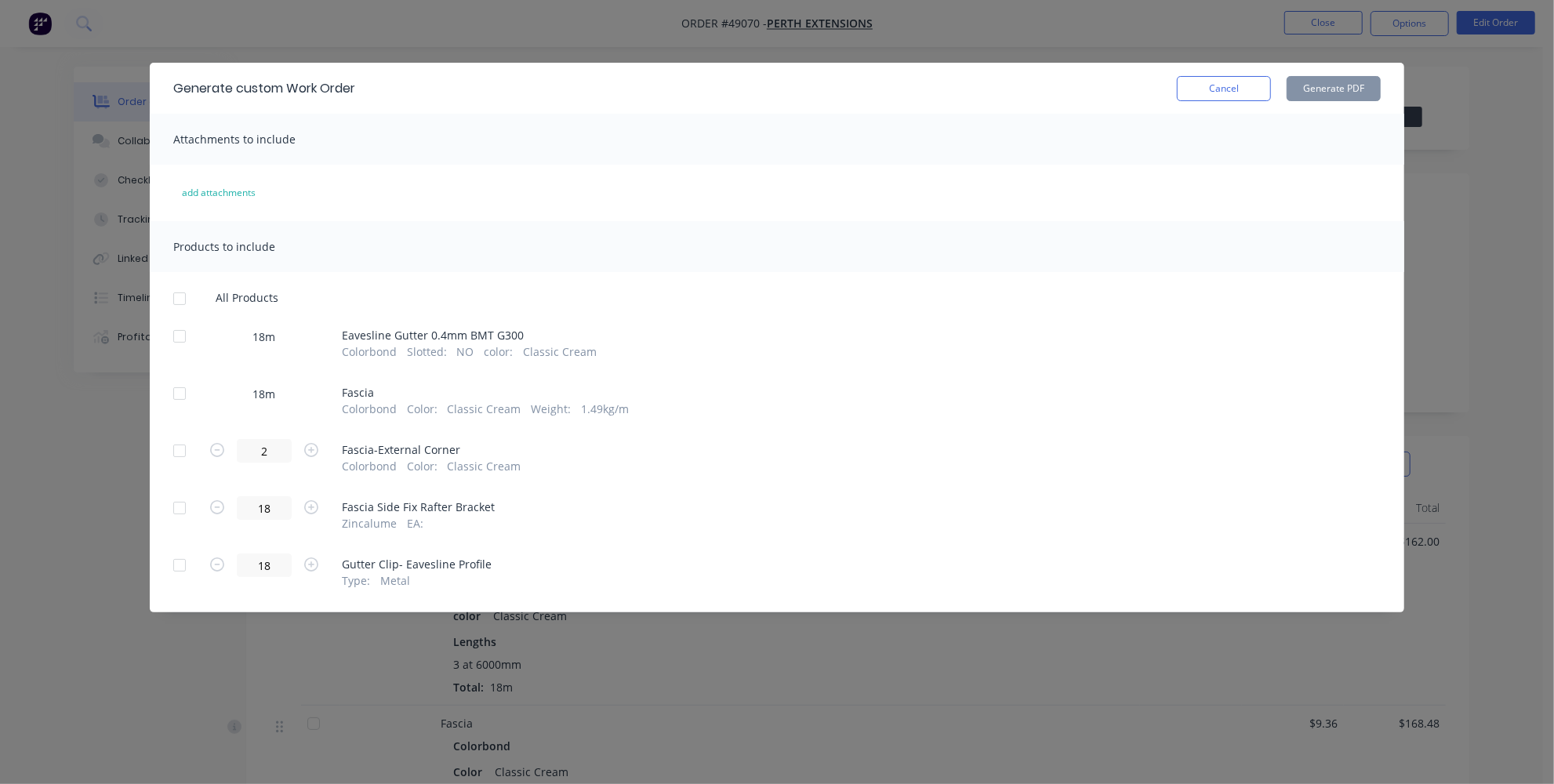
click at [187, 391] on div at bounding box center [180, 393] width 32 height 32
click at [1354, 80] on button "Generate PDF" at bounding box center [1334, 88] width 94 height 25
click at [1252, 81] on button "Cancel" at bounding box center [1224, 88] width 94 height 25
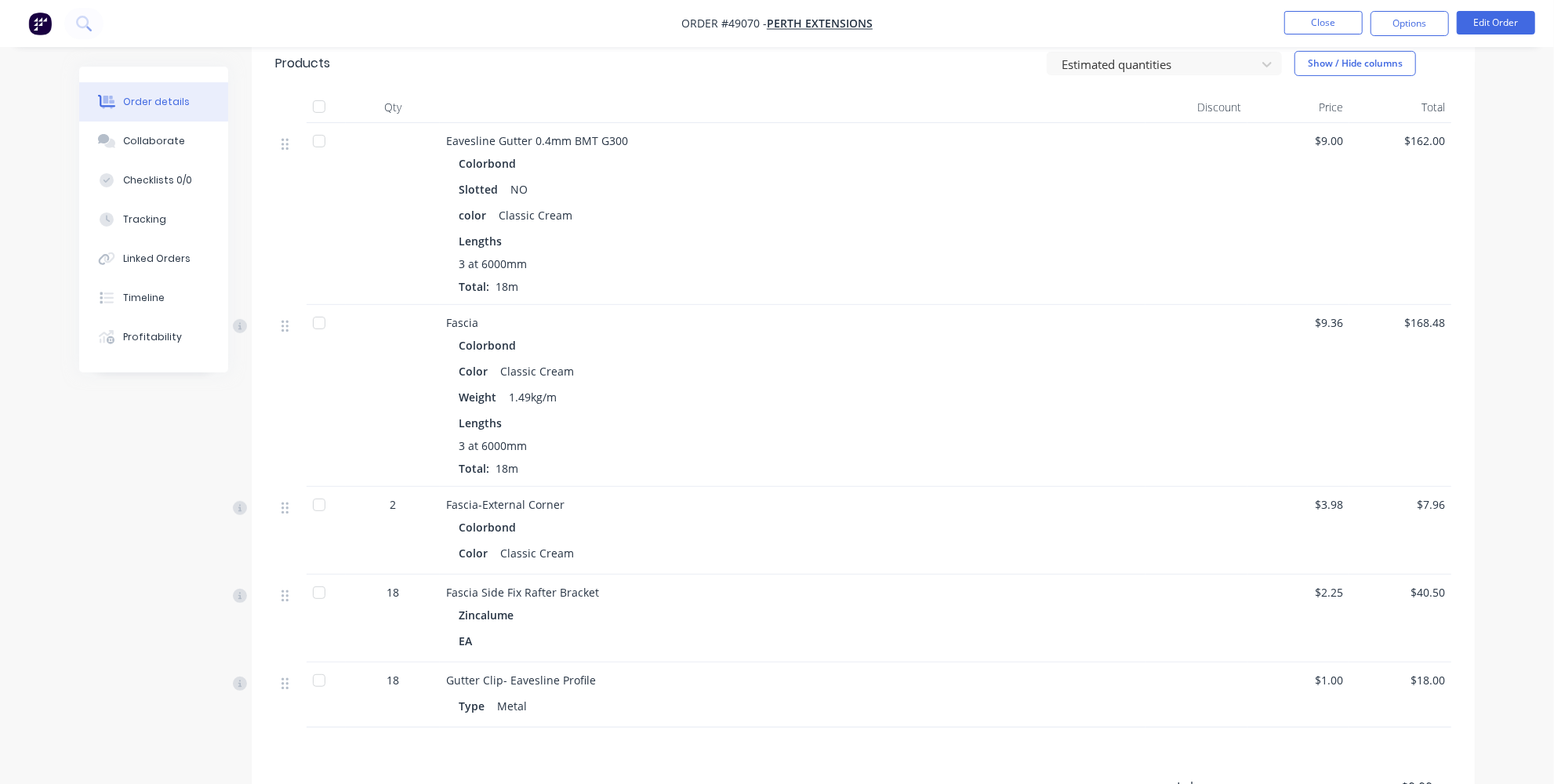
scroll to position [427, 0]
